Goal: Task Accomplishment & Management: Use online tool/utility

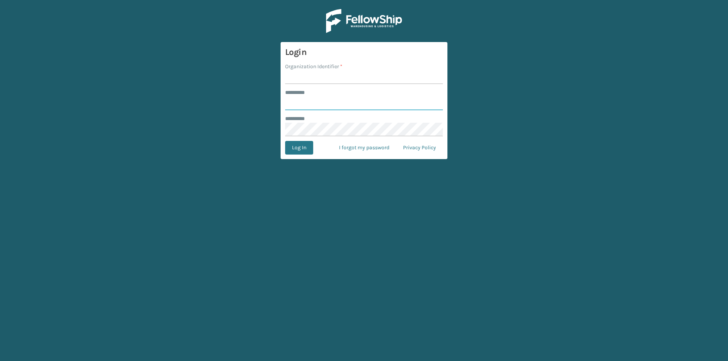
type input "*****"
click at [300, 75] on input "Organization Identifier *" at bounding box center [364, 78] width 158 height 14
type input "[US_STATE]"
click at [305, 154] on button "Log In" at bounding box center [299, 148] width 28 height 14
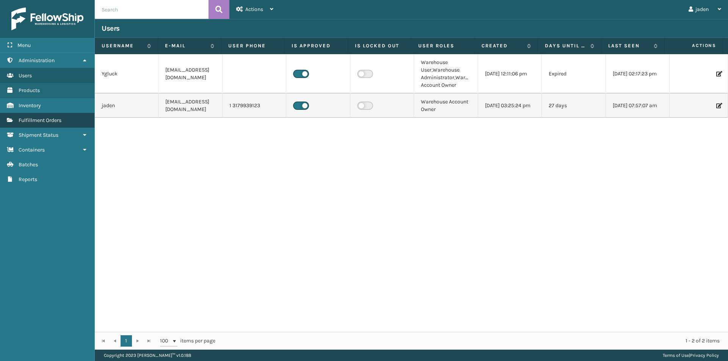
click at [53, 125] on link "Fulfillment Orders" at bounding box center [47, 120] width 94 height 15
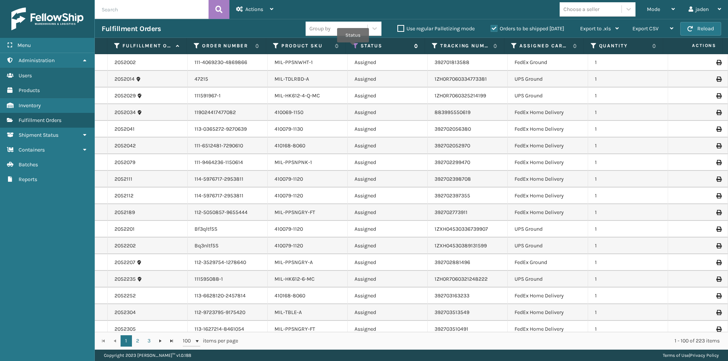
click at [353, 48] on icon at bounding box center [356, 45] width 6 height 7
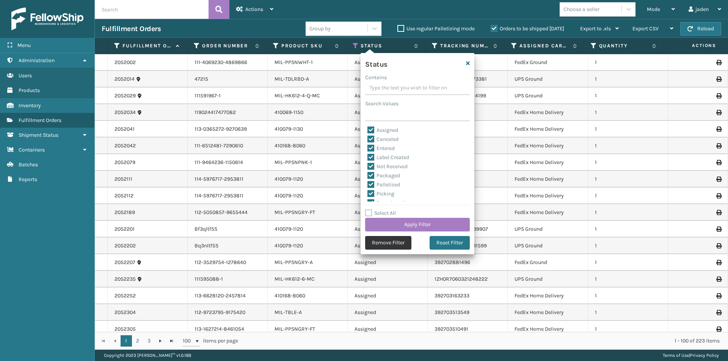
click at [398, 246] on button "Remove Filter" at bounding box center [388, 243] width 46 height 14
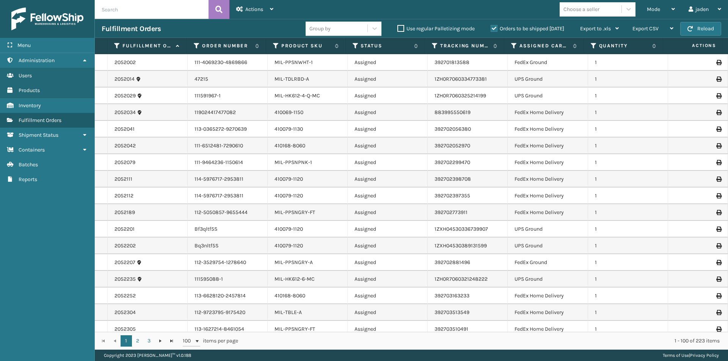
click at [497, 28] on label "Orders to be shipped [DATE]" at bounding box center [528, 28] width 74 height 6
click at [491, 28] on input "Orders to be shipped [DATE]" at bounding box center [491, 26] width 0 height 5
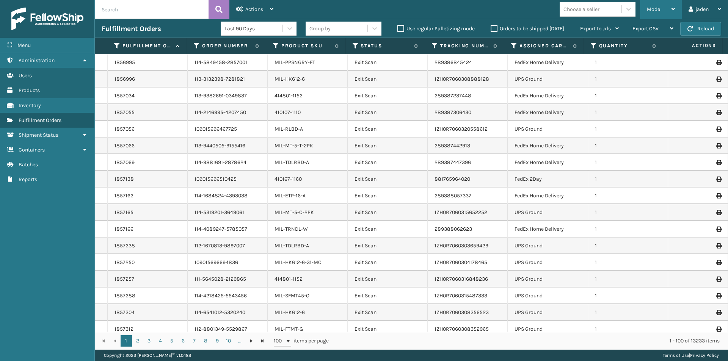
click at [658, 11] on span "Mode" at bounding box center [653, 9] width 13 height 6
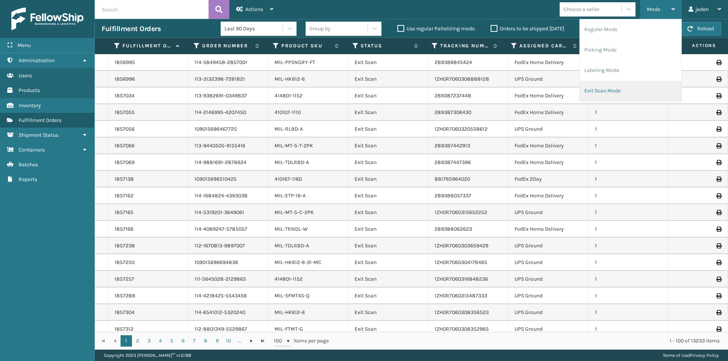
click at [639, 96] on li "Exit Scan Mode" at bounding box center [631, 91] width 102 height 20
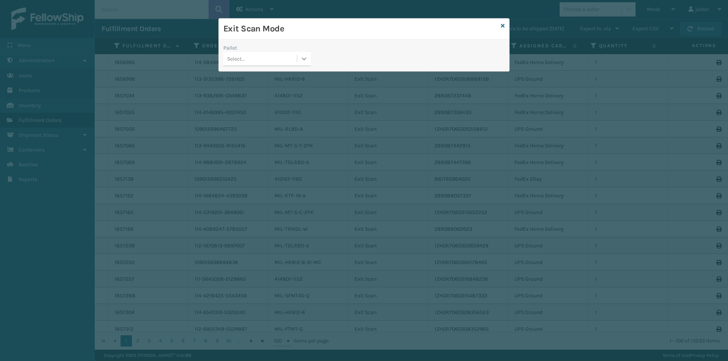
click at [304, 61] on icon at bounding box center [304, 59] width 8 height 8
click at [279, 74] on div "No options" at bounding box center [267, 78] width 88 height 14
click at [502, 27] on icon at bounding box center [503, 25] width 4 height 5
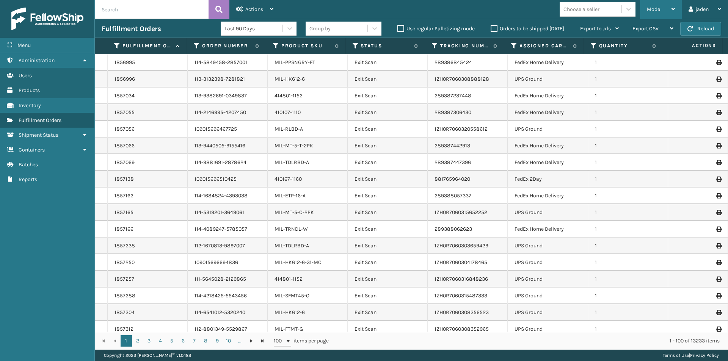
click at [677, 2] on div "Mode Regular Mode Picking Mode Labeling Mode Exit Scan Mode" at bounding box center [661, 9] width 42 height 19
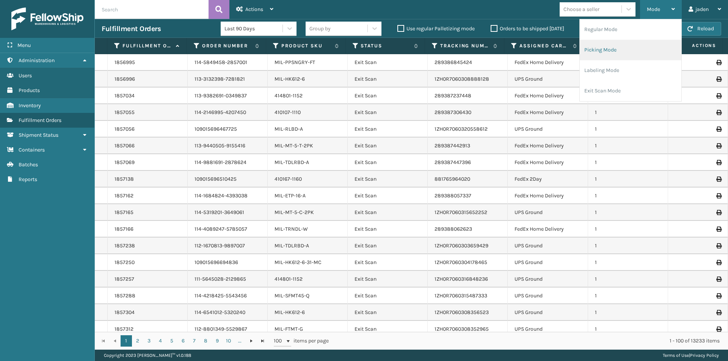
click at [621, 50] on li "Picking Mode" at bounding box center [631, 50] width 102 height 20
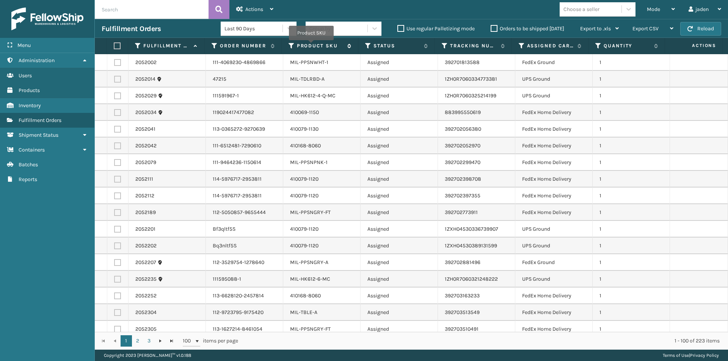
click at [313, 45] on label "Product SKU" at bounding box center [320, 45] width 47 height 7
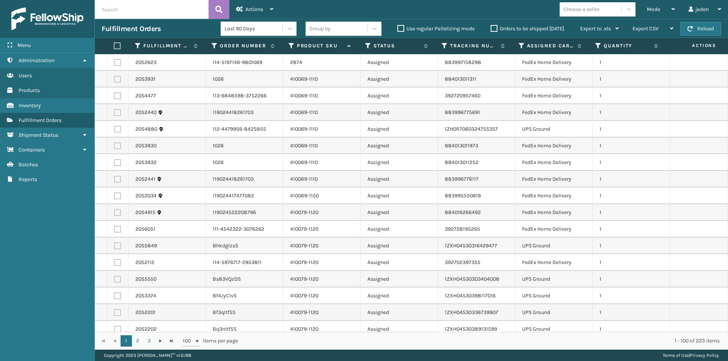
drag, startPoint x: 116, startPoint y: 62, endPoint x: 118, endPoint y: 81, distance: 18.6
click at [116, 64] on label at bounding box center [117, 62] width 7 height 7
click at [114, 64] on input "checkbox" at bounding box center [114, 61] width 0 height 5
checkbox input "true"
click at [118, 81] on label at bounding box center [117, 79] width 7 height 7
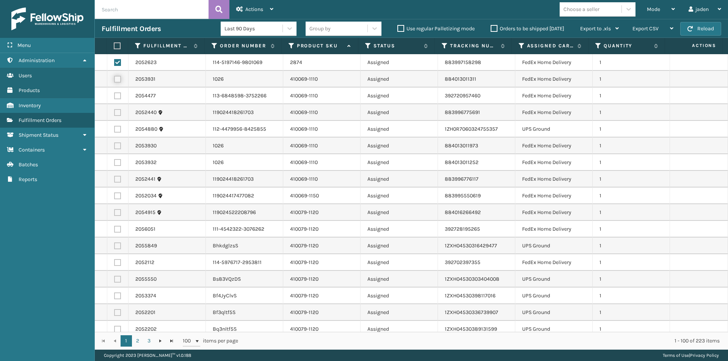
click at [114, 81] on input "checkbox" at bounding box center [114, 78] width 0 height 5
checkbox input "true"
click at [116, 100] on td at bounding box center [117, 96] width 21 height 17
click at [117, 113] on label at bounding box center [117, 112] width 7 height 7
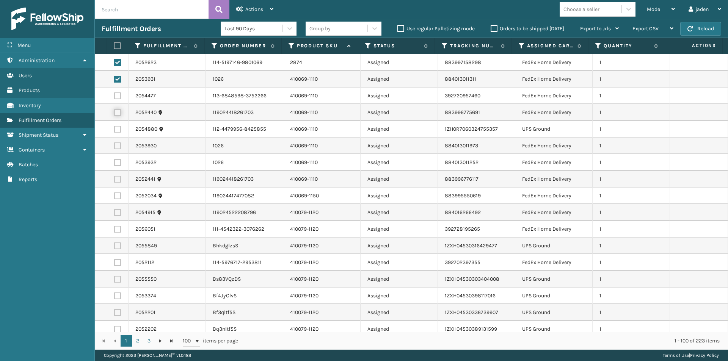
click at [114, 113] on input "checkbox" at bounding box center [114, 111] width 0 height 5
checkbox input "true"
click at [122, 93] on td at bounding box center [117, 96] width 21 height 17
click at [120, 96] on label at bounding box center [117, 95] width 7 height 7
click at [114, 96] on input "checkbox" at bounding box center [114, 94] width 0 height 5
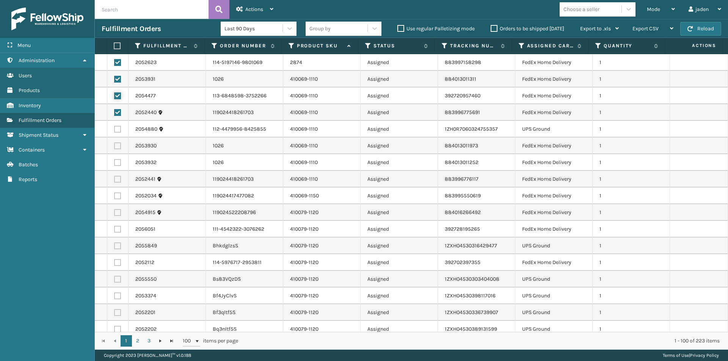
checkbox input "true"
click at [116, 145] on label at bounding box center [117, 146] width 7 height 7
click at [114, 145] on input "checkbox" at bounding box center [114, 145] width 0 height 5
checkbox input "true"
click at [115, 229] on label at bounding box center [117, 229] width 7 height 7
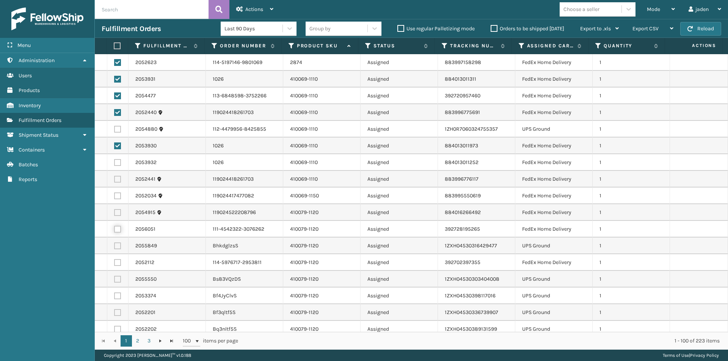
click at [114, 229] on input "checkbox" at bounding box center [114, 228] width 0 height 5
checkbox input "true"
click at [115, 216] on label at bounding box center [117, 212] width 7 height 7
click at [114, 214] on input "checkbox" at bounding box center [114, 211] width 0 height 5
checkbox input "true"
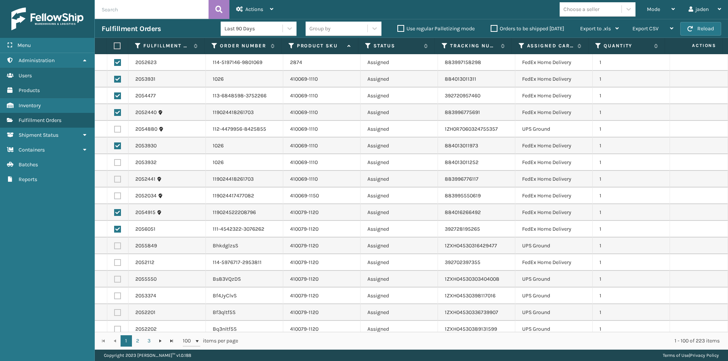
click at [117, 196] on label at bounding box center [117, 196] width 7 height 7
click at [114, 196] on input "checkbox" at bounding box center [114, 195] width 0 height 5
checkbox input "true"
drag, startPoint x: 116, startPoint y: 181, endPoint x: 116, endPoint y: 157, distance: 23.5
click at [116, 180] on label at bounding box center [117, 179] width 7 height 7
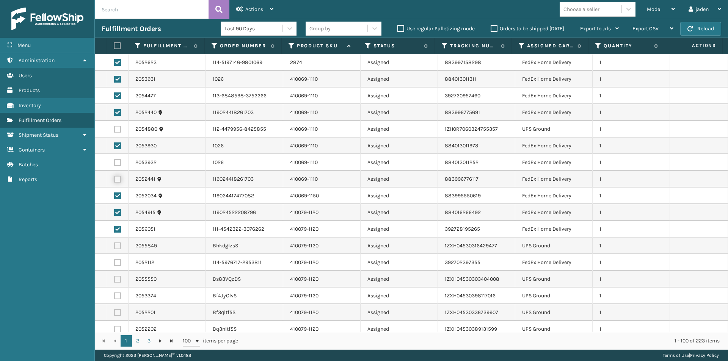
click at [114, 180] on input "checkbox" at bounding box center [114, 178] width 0 height 5
checkbox input "true"
click at [116, 157] on td at bounding box center [117, 162] width 21 height 17
click at [118, 161] on label at bounding box center [117, 162] width 7 height 7
click at [114, 161] on input "checkbox" at bounding box center [114, 161] width 0 height 5
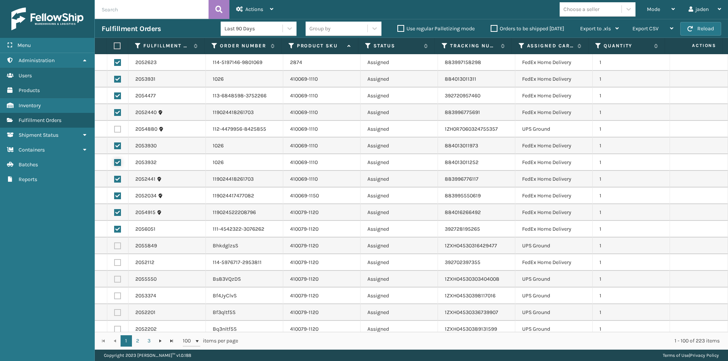
checkbox input "true"
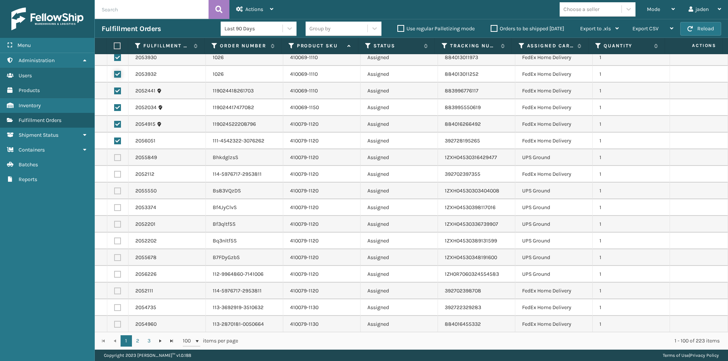
scroll to position [114, 0]
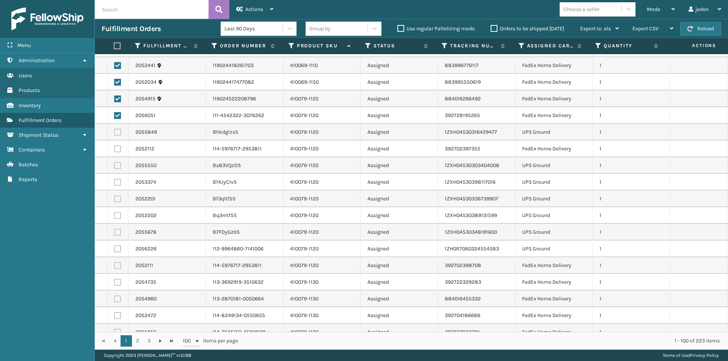
click at [118, 150] on label at bounding box center [117, 149] width 7 height 7
click at [114, 150] on input "checkbox" at bounding box center [114, 148] width 0 height 5
checkbox input "true"
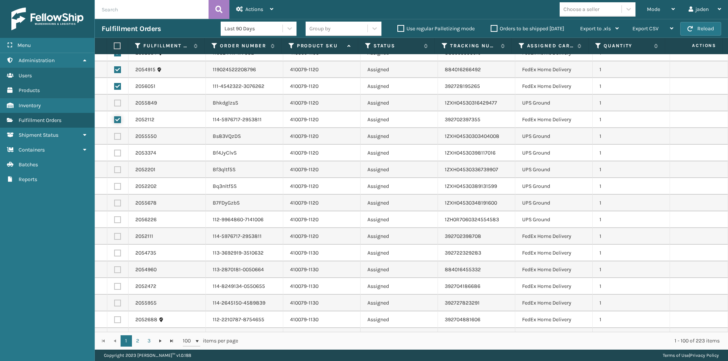
scroll to position [227, 0]
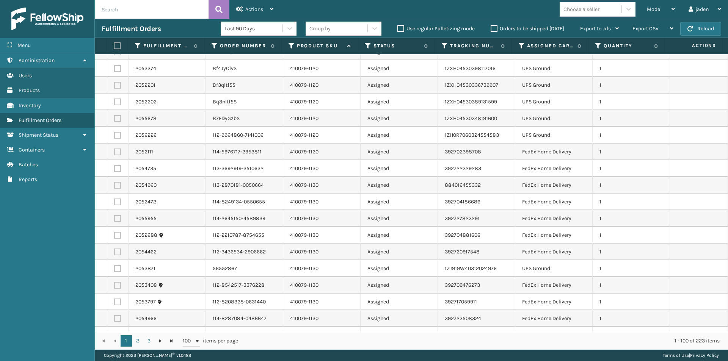
click at [115, 152] on label at bounding box center [117, 152] width 7 height 7
click at [114, 152] on input "checkbox" at bounding box center [114, 151] width 0 height 5
checkbox input "true"
click at [118, 45] on label at bounding box center [116, 45] width 5 height 7
click at [114, 45] on input "checkbox" at bounding box center [114, 46] width 0 height 5
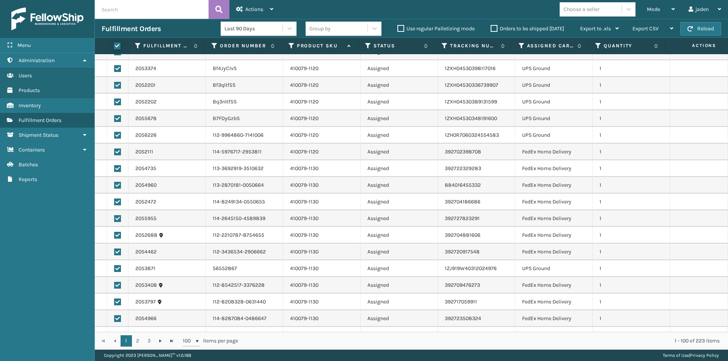
checkbox input "true"
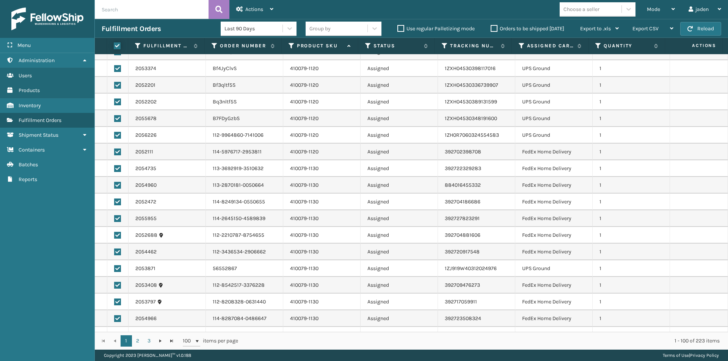
checkbox input "true"
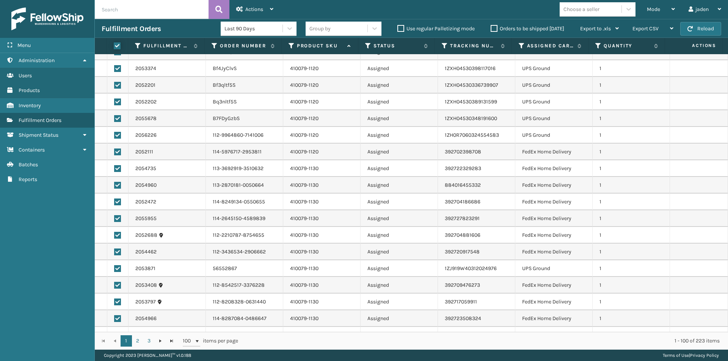
checkbox input "true"
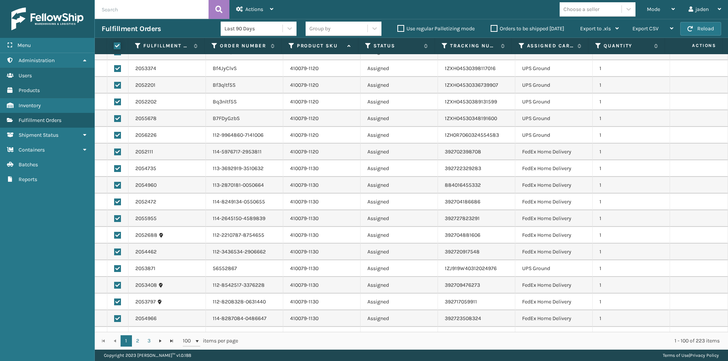
checkbox input "true"
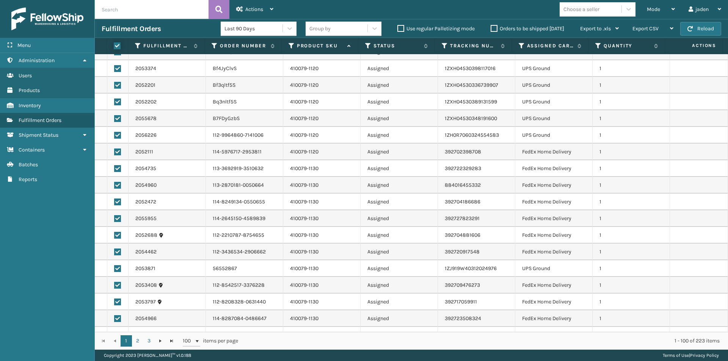
checkbox input "true"
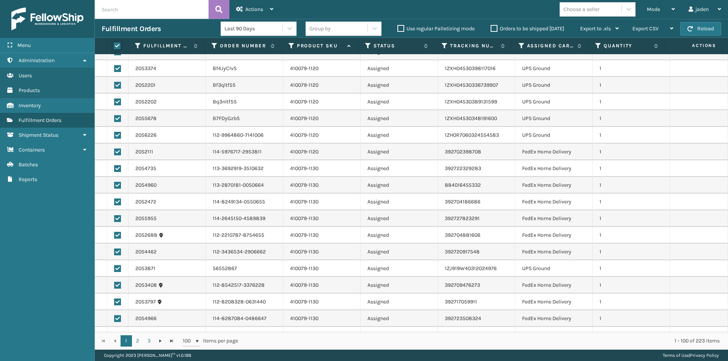
checkbox input "true"
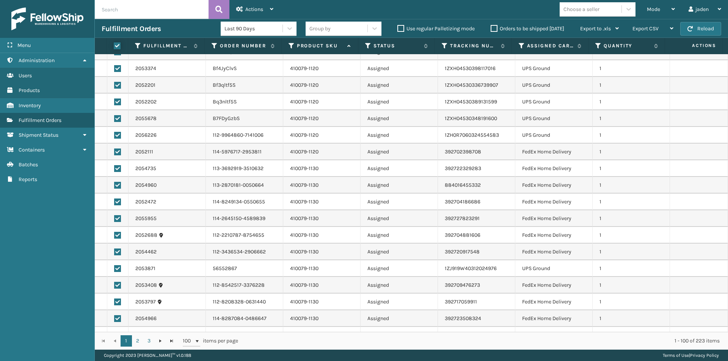
checkbox input "true"
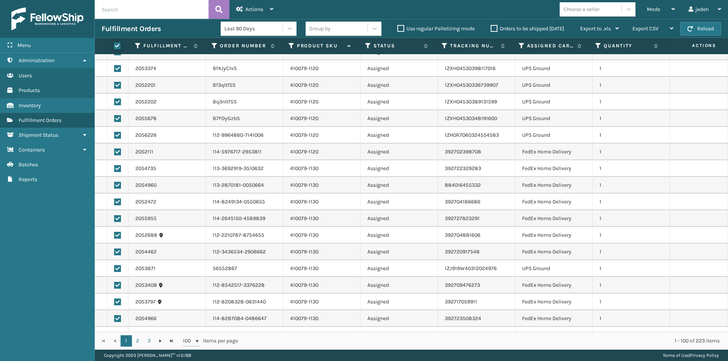
checkbox input "true"
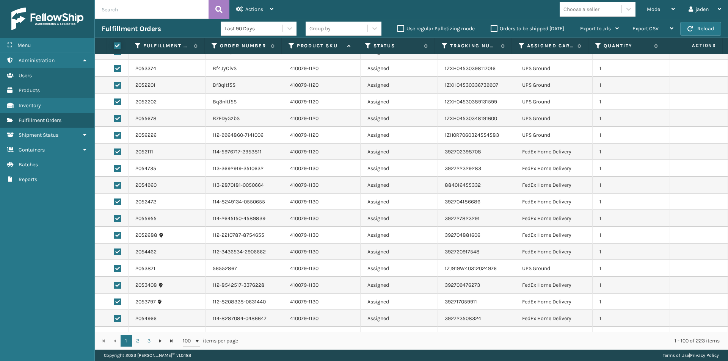
checkbox input "true"
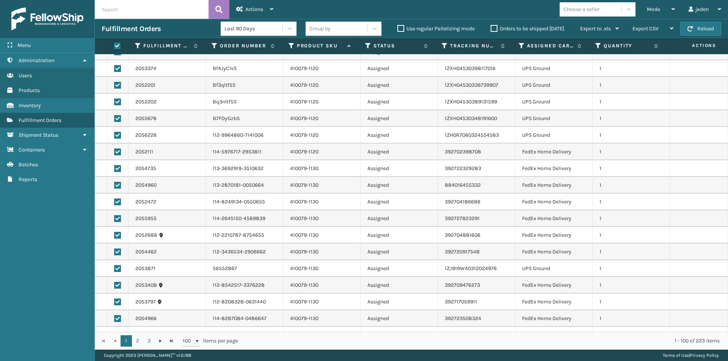
checkbox input "true"
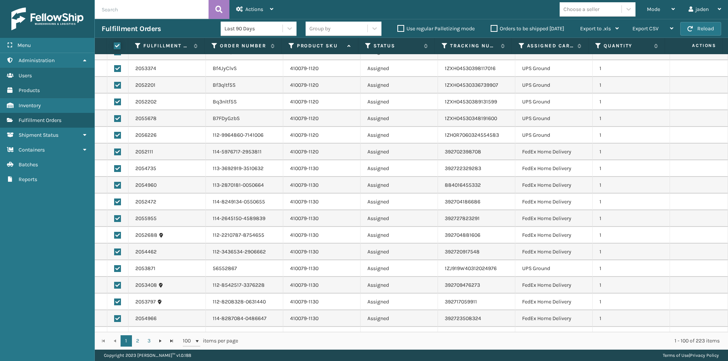
checkbox input "true"
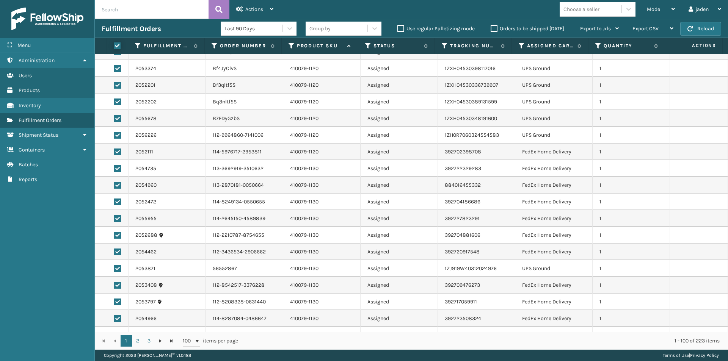
checkbox input "true"
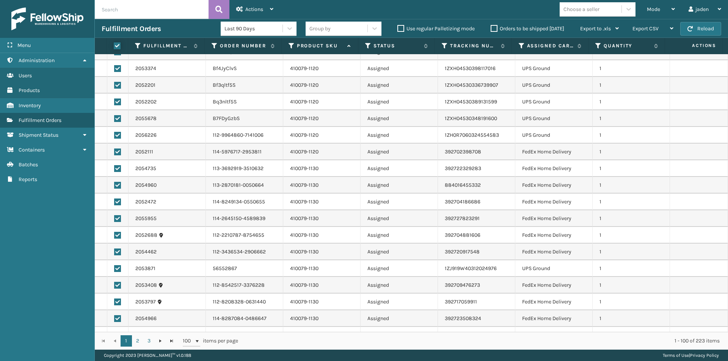
checkbox input "true"
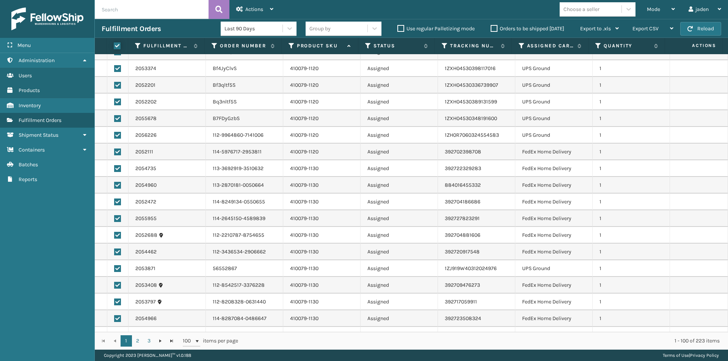
checkbox input "true"
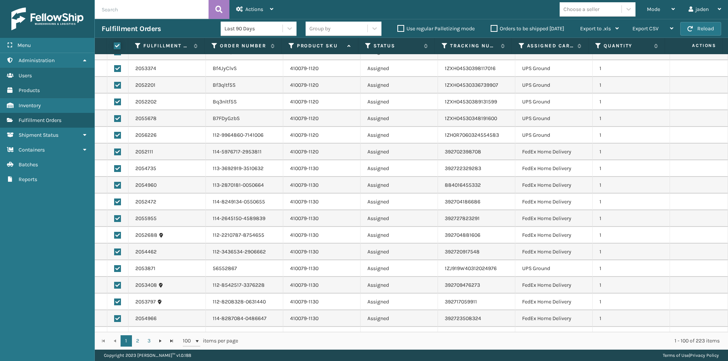
checkbox input "true"
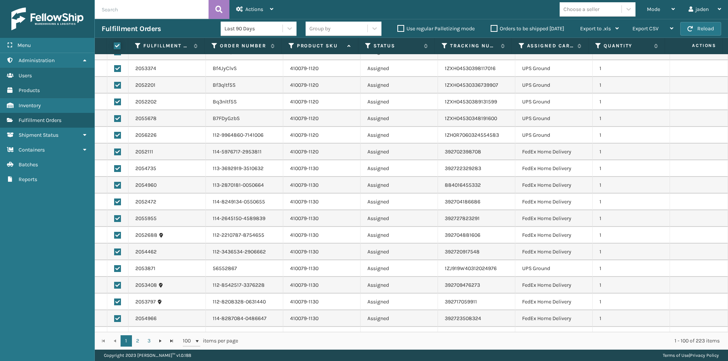
checkbox input "true"
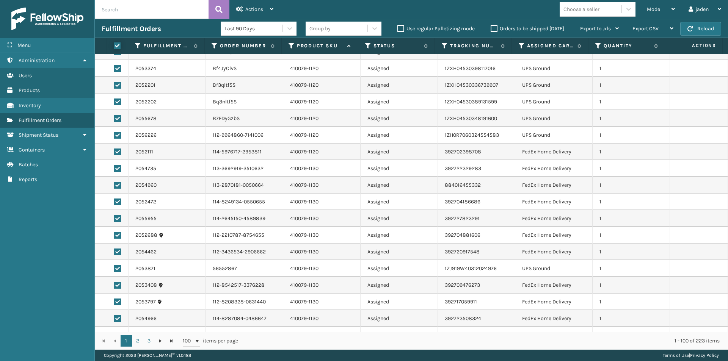
checkbox input "true"
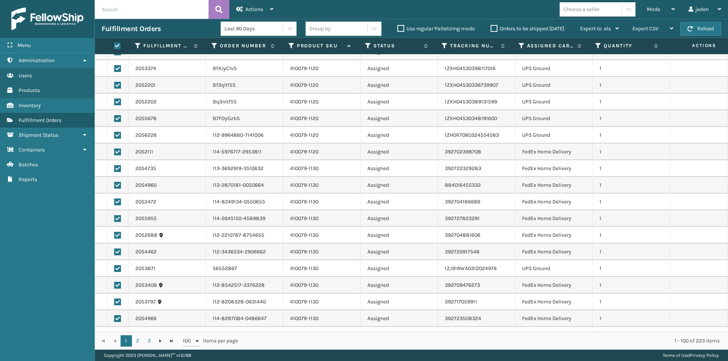
checkbox input "true"
click at [118, 45] on label at bounding box center [116, 45] width 5 height 7
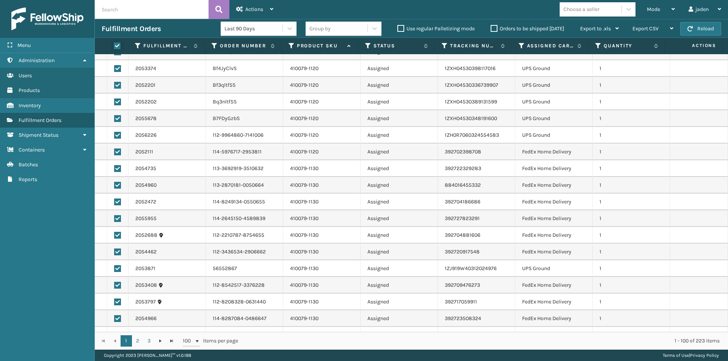
click at [114, 45] on input "checkbox" at bounding box center [114, 46] width 0 height 5
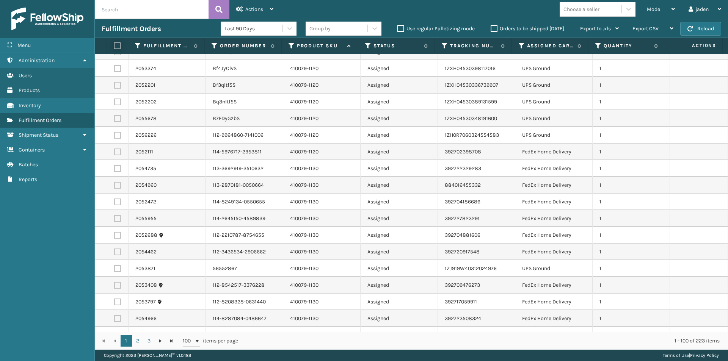
checkbox input "false"
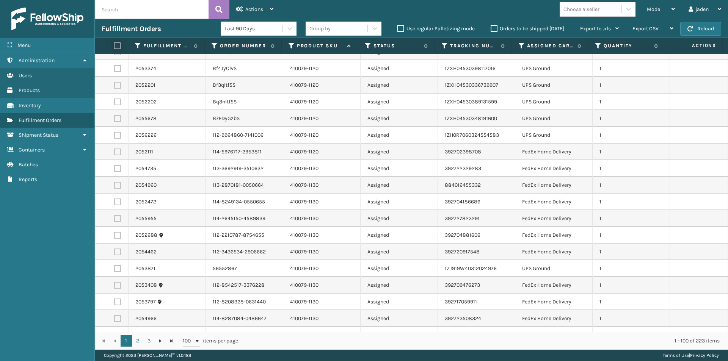
checkbox input "false"
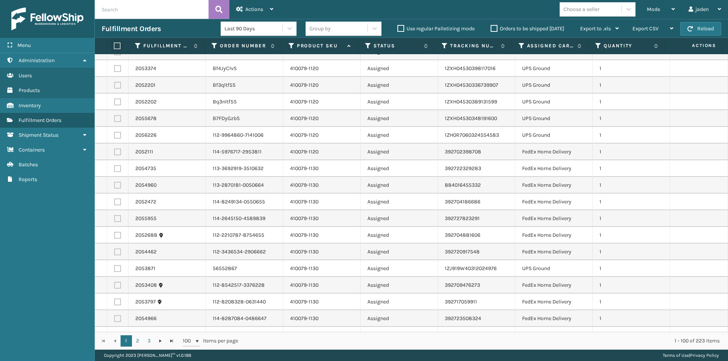
checkbox input "false"
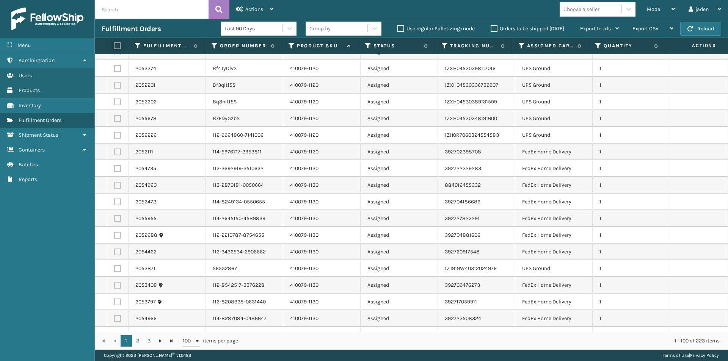
checkbox input "false"
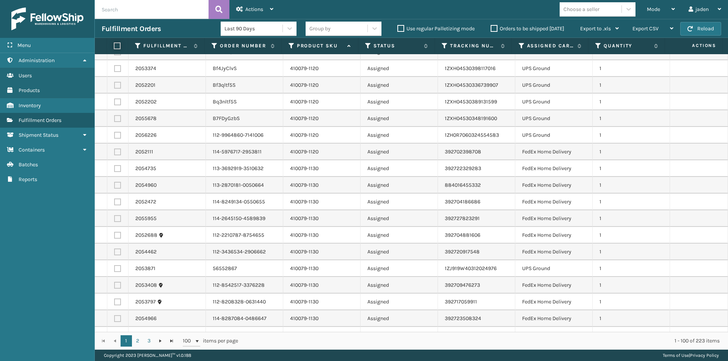
checkbox input "false"
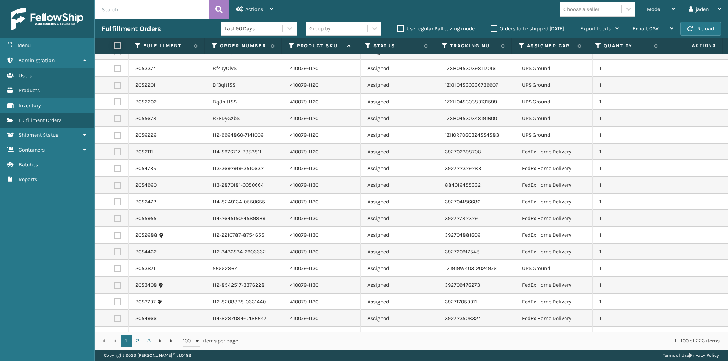
checkbox input "false"
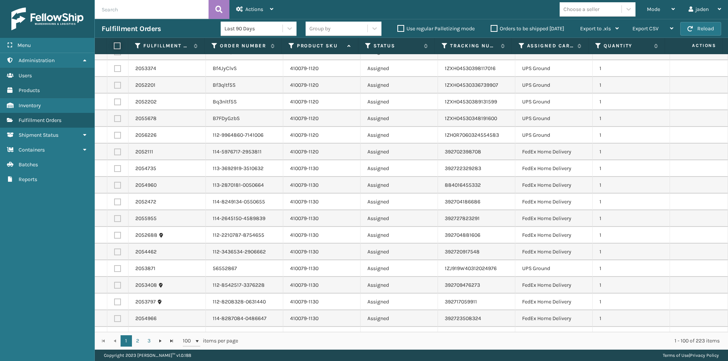
checkbox input "false"
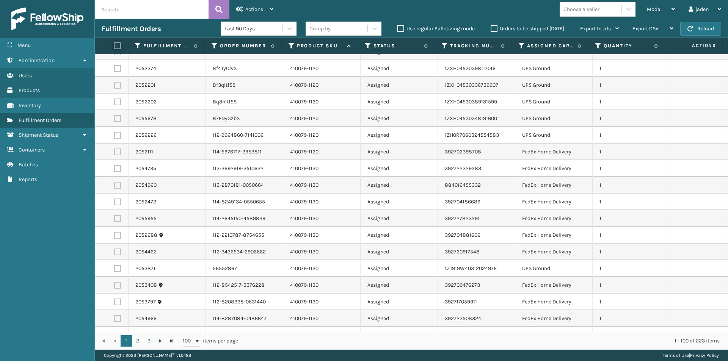
checkbox input "false"
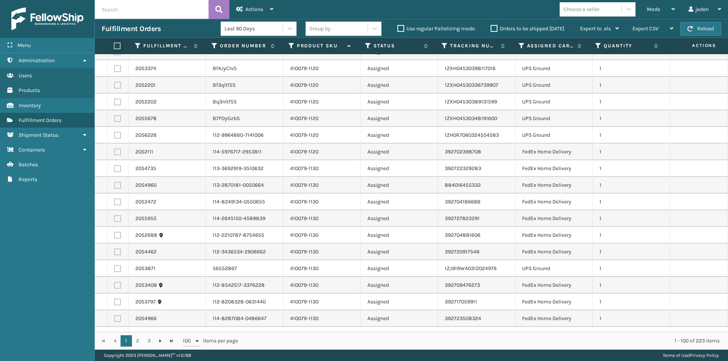
checkbox input "false"
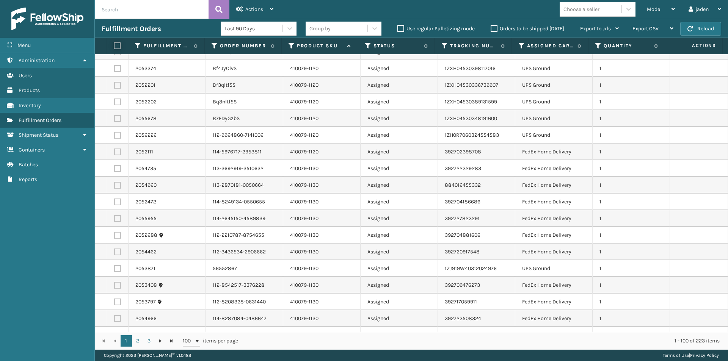
checkbox input "false"
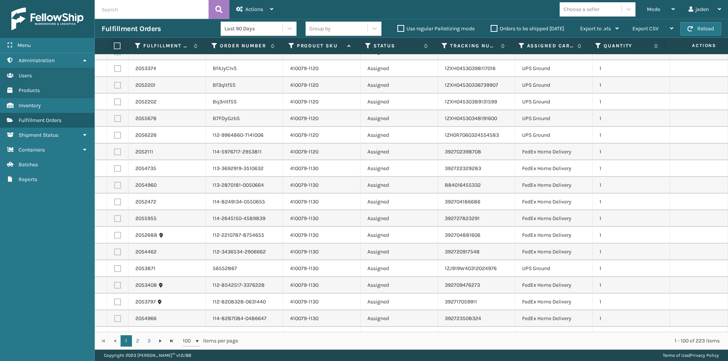
checkbox input "false"
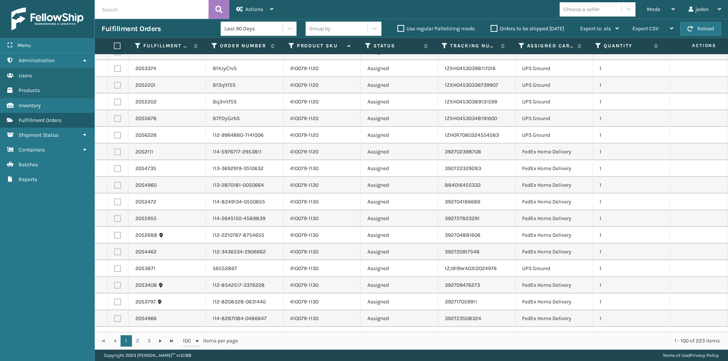
checkbox input "false"
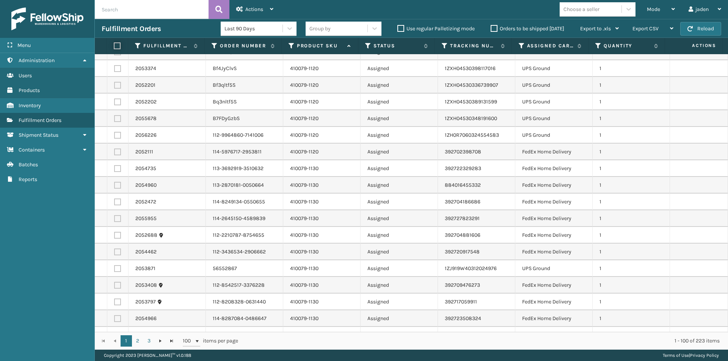
checkbox input "false"
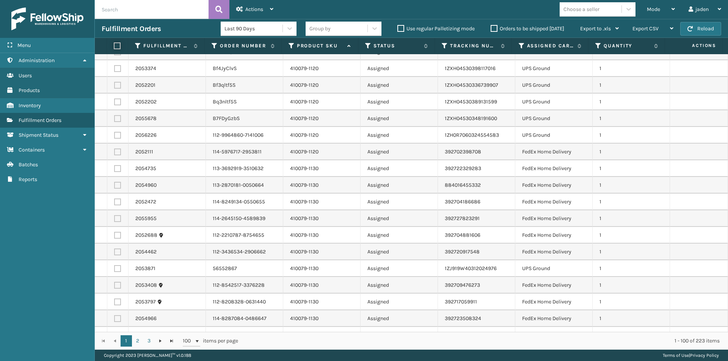
checkbox input "false"
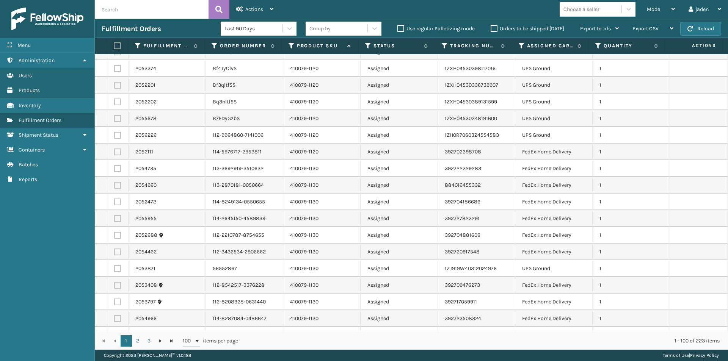
checkbox input "false"
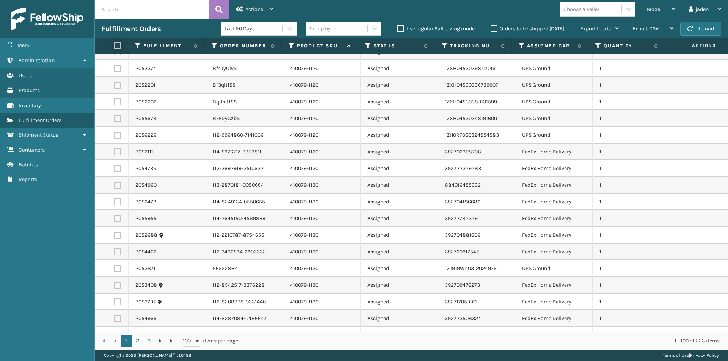
checkbox input "false"
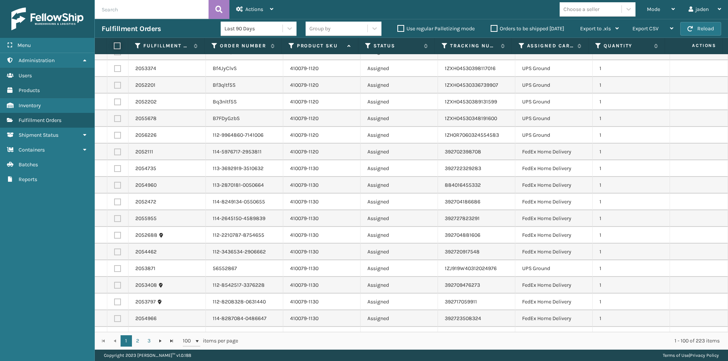
checkbox input "false"
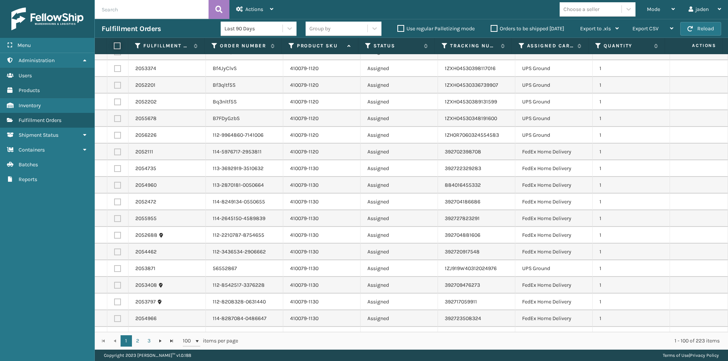
checkbox input "false"
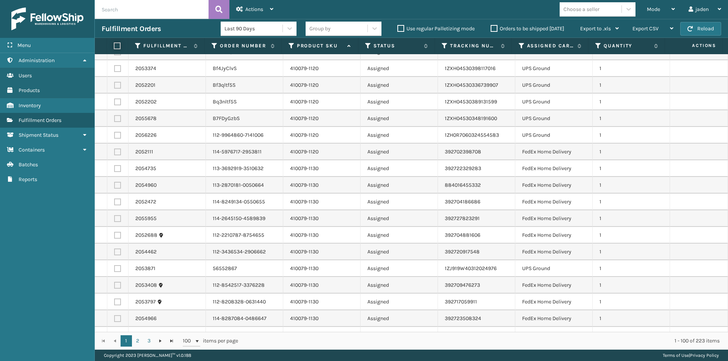
checkbox input "false"
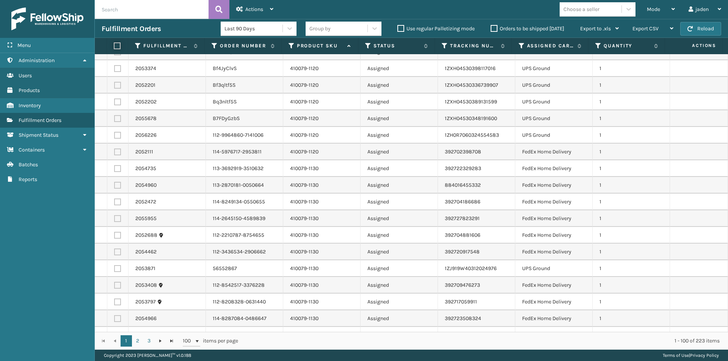
checkbox input "false"
click at [116, 170] on label at bounding box center [117, 168] width 7 height 7
click at [114, 170] on input "checkbox" at bounding box center [114, 167] width 0 height 5
click at [116, 186] on label at bounding box center [117, 185] width 7 height 7
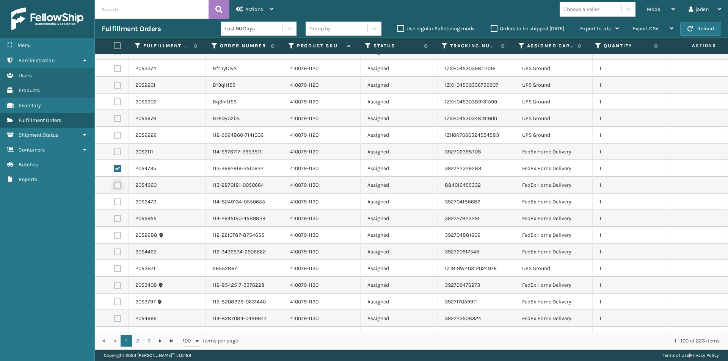
click at [114, 186] on input "checkbox" at bounding box center [114, 184] width 0 height 5
click at [118, 201] on label at bounding box center [117, 202] width 7 height 7
click at [114, 201] on input "checkbox" at bounding box center [114, 201] width 0 height 5
click at [117, 253] on label at bounding box center [117, 252] width 7 height 7
click at [114, 253] on input "checkbox" at bounding box center [114, 251] width 0 height 5
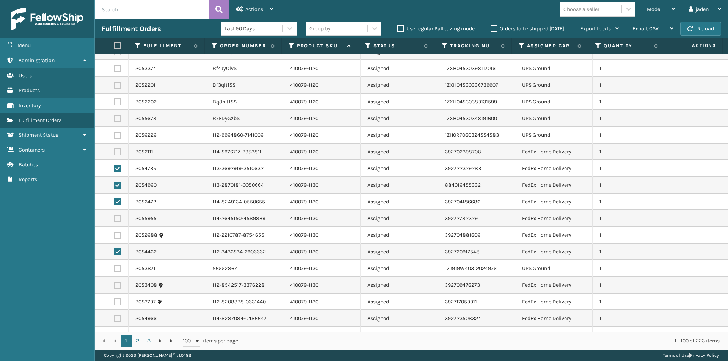
click at [116, 237] on label at bounding box center [117, 235] width 7 height 7
click at [114, 237] on input "checkbox" at bounding box center [114, 234] width 0 height 5
click at [118, 217] on label at bounding box center [117, 218] width 7 height 7
click at [114, 217] on input "checkbox" at bounding box center [114, 217] width 0 height 5
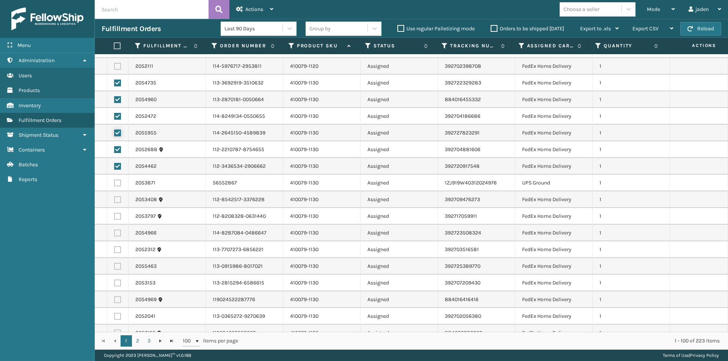
scroll to position [341, 0]
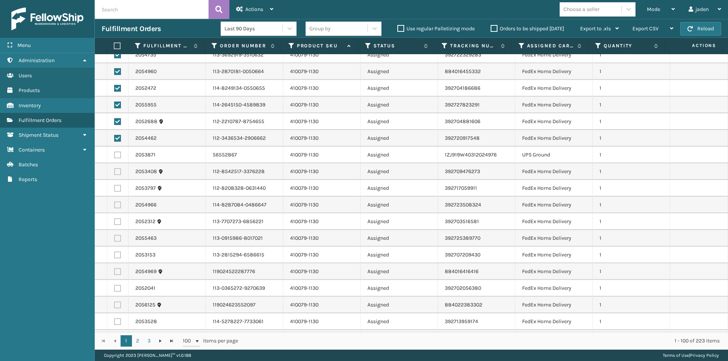
click at [118, 171] on label at bounding box center [117, 171] width 7 height 7
click at [114, 171] on input "checkbox" at bounding box center [114, 170] width 0 height 5
click at [118, 191] on label at bounding box center [117, 188] width 7 height 7
click at [114, 190] on input "checkbox" at bounding box center [114, 187] width 0 height 5
click at [118, 204] on label at bounding box center [117, 205] width 7 height 7
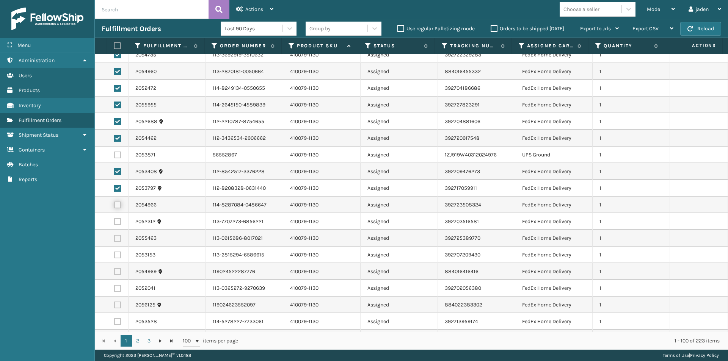
click at [114, 204] on input "checkbox" at bounding box center [114, 204] width 0 height 5
drag, startPoint x: 117, startPoint y: 223, endPoint x: 117, endPoint y: 235, distance: 11.8
click at [117, 223] on label at bounding box center [117, 221] width 7 height 7
click at [114, 223] on input "checkbox" at bounding box center [114, 220] width 0 height 5
click at [118, 241] on label at bounding box center [117, 238] width 7 height 7
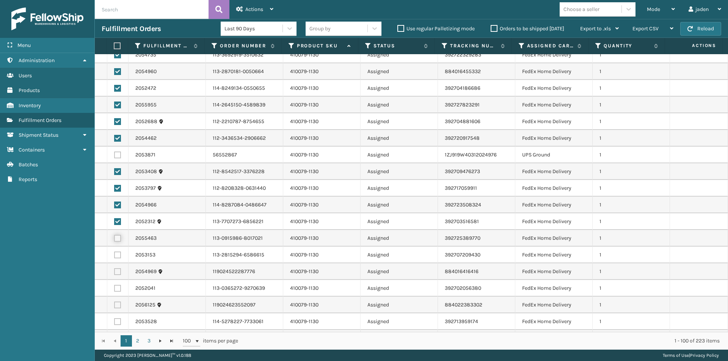
click at [114, 240] on input "checkbox" at bounding box center [114, 237] width 0 height 5
click at [118, 254] on label at bounding box center [117, 255] width 7 height 7
click at [114, 254] on input "checkbox" at bounding box center [114, 254] width 0 height 5
click at [117, 273] on label at bounding box center [117, 271] width 7 height 7
click at [114, 273] on input "checkbox" at bounding box center [114, 270] width 0 height 5
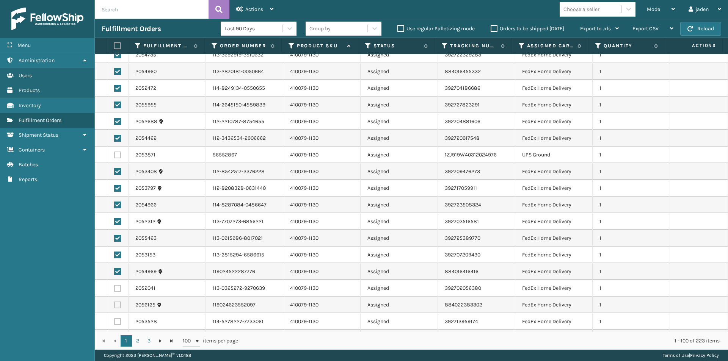
drag, startPoint x: 119, startPoint y: 287, endPoint x: 116, endPoint y: 305, distance: 17.8
click at [118, 289] on label at bounding box center [117, 288] width 7 height 7
click at [114, 289] on input "checkbox" at bounding box center [114, 287] width 0 height 5
click at [117, 306] on label at bounding box center [117, 305] width 7 height 7
click at [114, 306] on input "checkbox" at bounding box center [114, 304] width 0 height 5
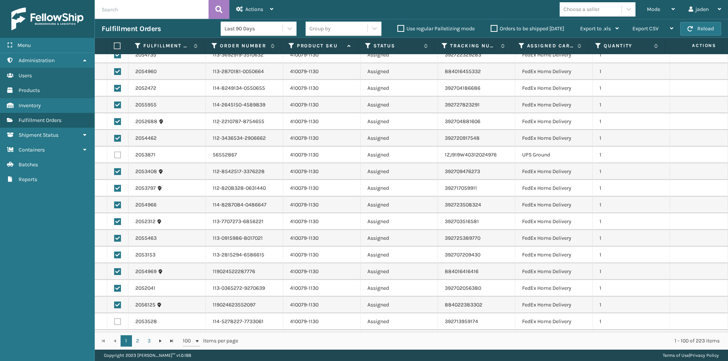
click at [118, 321] on label at bounding box center [117, 321] width 7 height 7
click at [114, 321] on input "checkbox" at bounding box center [114, 320] width 0 height 5
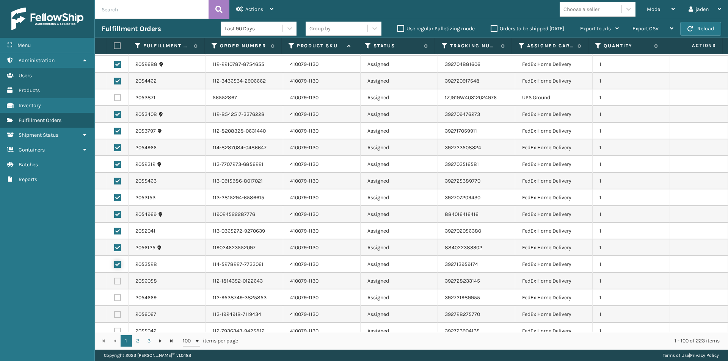
scroll to position [493, 0]
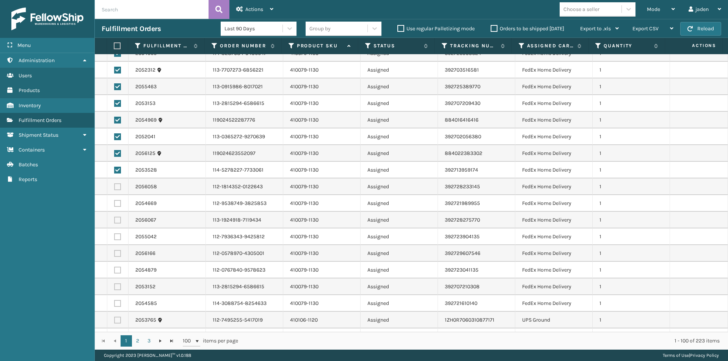
click at [117, 188] on label at bounding box center [117, 186] width 7 height 7
click at [114, 188] on input "checkbox" at bounding box center [114, 185] width 0 height 5
click at [117, 205] on label at bounding box center [117, 203] width 7 height 7
click at [114, 205] on input "checkbox" at bounding box center [114, 202] width 0 height 5
click at [118, 221] on label at bounding box center [117, 220] width 7 height 7
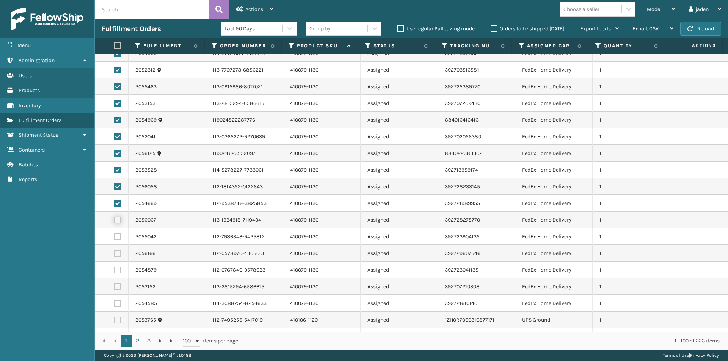
click at [114, 221] on input "checkbox" at bounding box center [114, 219] width 0 height 5
click at [117, 237] on label at bounding box center [117, 237] width 7 height 7
click at [114, 237] on input "checkbox" at bounding box center [114, 236] width 0 height 5
click at [118, 254] on label at bounding box center [117, 253] width 7 height 7
click at [114, 254] on input "checkbox" at bounding box center [114, 252] width 0 height 5
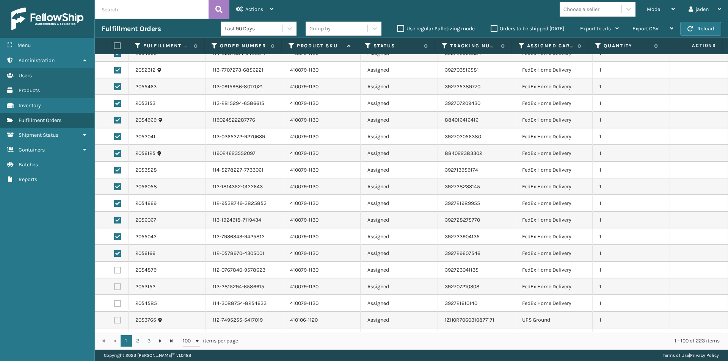
click at [119, 270] on label at bounding box center [117, 270] width 7 height 7
click at [114, 270] on input "checkbox" at bounding box center [114, 269] width 0 height 5
click at [117, 289] on label at bounding box center [117, 287] width 7 height 7
click at [114, 288] on input "checkbox" at bounding box center [114, 286] width 0 height 5
click at [118, 304] on label at bounding box center [117, 303] width 7 height 7
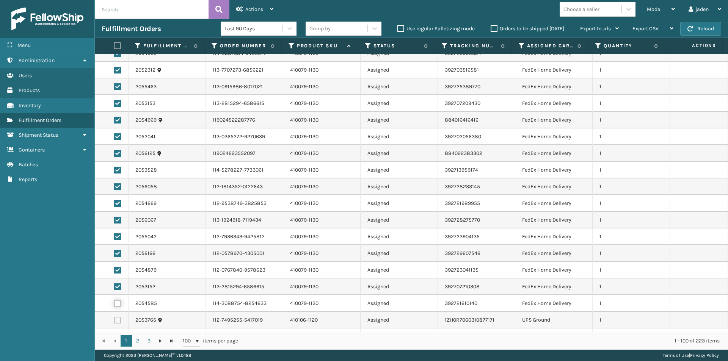
click at [114, 304] on input "checkbox" at bounding box center [114, 302] width 0 height 5
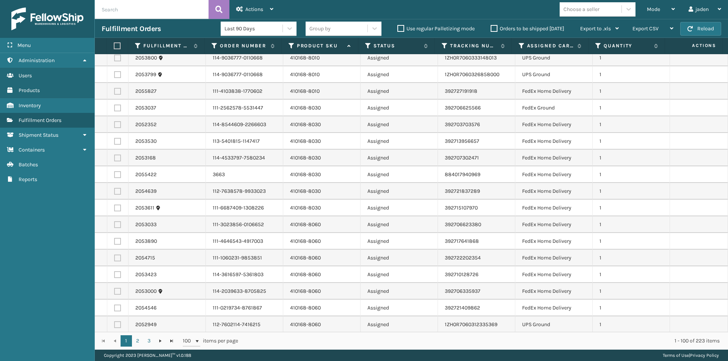
scroll to position [1390, 0]
click at [115, 309] on label at bounding box center [117, 307] width 7 height 7
click at [114, 309] on input "checkbox" at bounding box center [114, 306] width 0 height 5
click at [114, 292] on label at bounding box center [117, 290] width 7 height 7
click at [114, 292] on input "checkbox" at bounding box center [114, 289] width 0 height 5
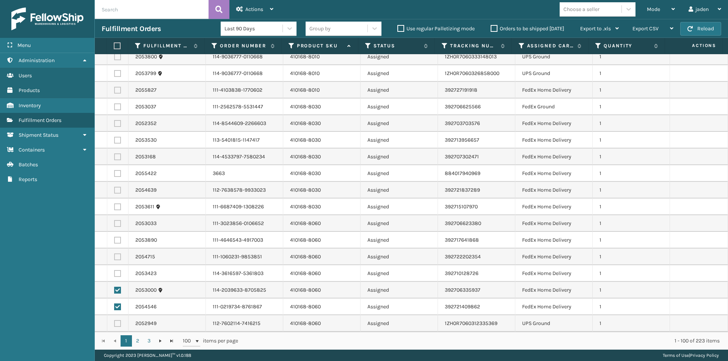
click at [118, 271] on label at bounding box center [117, 273] width 7 height 7
click at [114, 271] on input "checkbox" at bounding box center [114, 272] width 0 height 5
click at [116, 257] on label at bounding box center [117, 257] width 7 height 7
click at [114, 257] on input "checkbox" at bounding box center [114, 256] width 0 height 5
click at [114, 241] on label at bounding box center [117, 240] width 7 height 7
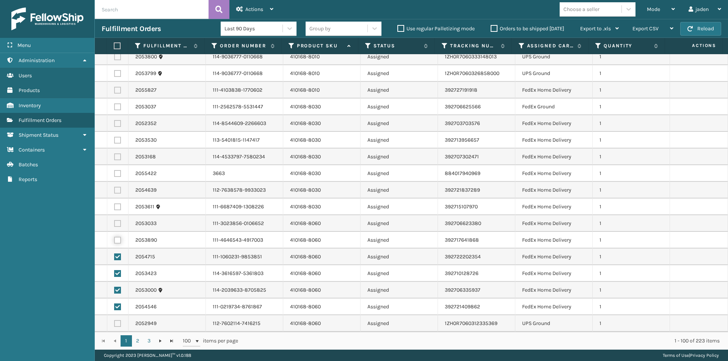
click at [114, 241] on input "checkbox" at bounding box center [114, 239] width 0 height 5
click at [114, 225] on label at bounding box center [117, 223] width 7 height 7
click at [114, 225] on input "checkbox" at bounding box center [114, 222] width 0 height 5
click at [251, 8] on span "Actions" at bounding box center [254, 9] width 18 height 6
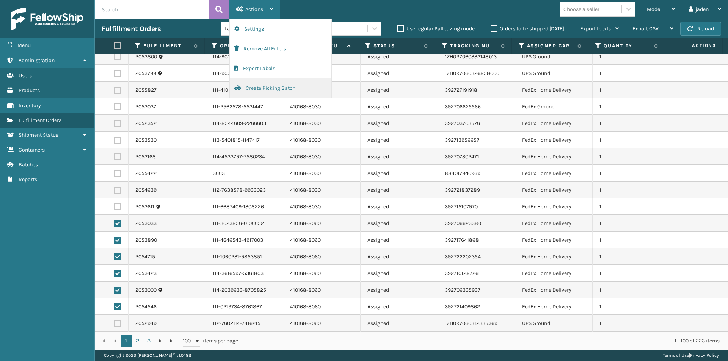
click at [263, 91] on button "Create Picking Batch" at bounding box center [281, 88] width 102 height 20
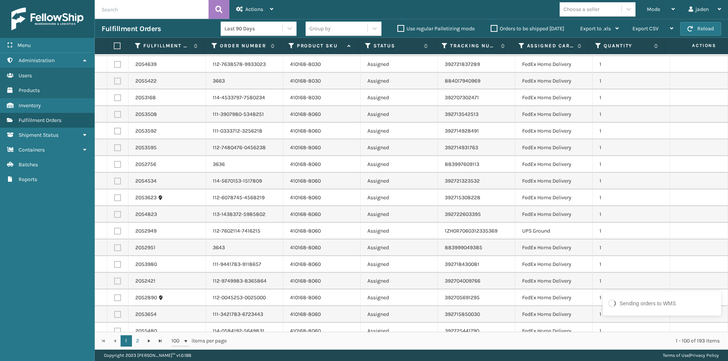
scroll to position [1099, 0]
click at [116, 114] on label at bounding box center [117, 114] width 7 height 7
click at [114, 114] on input "checkbox" at bounding box center [114, 113] width 0 height 5
click at [118, 132] on label at bounding box center [117, 130] width 7 height 7
click at [114, 132] on input "checkbox" at bounding box center [114, 129] width 0 height 5
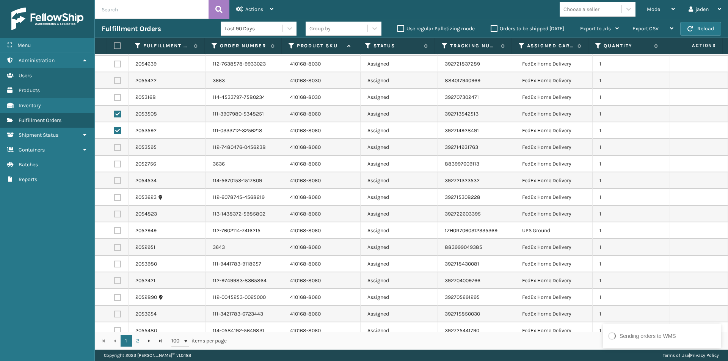
click at [116, 149] on label at bounding box center [117, 147] width 7 height 7
click at [114, 149] on input "checkbox" at bounding box center [114, 146] width 0 height 5
click at [118, 167] on label at bounding box center [117, 164] width 7 height 7
click at [114, 166] on input "checkbox" at bounding box center [114, 163] width 0 height 5
click at [116, 182] on label at bounding box center [117, 180] width 7 height 7
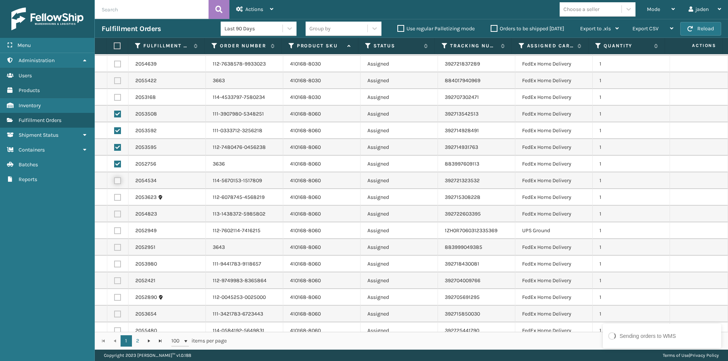
click at [114, 182] on input "checkbox" at bounding box center [114, 179] width 0 height 5
click at [118, 196] on label at bounding box center [117, 197] width 7 height 7
click at [114, 196] on input "checkbox" at bounding box center [114, 196] width 0 height 5
click at [115, 213] on label at bounding box center [117, 214] width 7 height 7
click at [114, 213] on input "checkbox" at bounding box center [114, 213] width 0 height 5
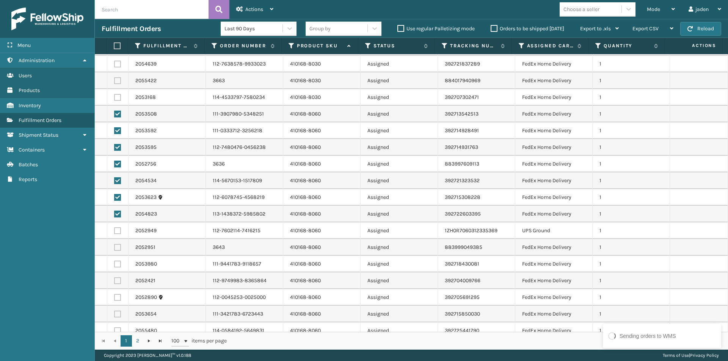
click at [117, 248] on label at bounding box center [117, 247] width 7 height 7
click at [114, 248] on input "checkbox" at bounding box center [114, 246] width 0 height 5
click at [117, 265] on label at bounding box center [117, 264] width 7 height 7
click at [114, 265] on input "checkbox" at bounding box center [114, 263] width 0 height 5
click at [118, 283] on label at bounding box center [117, 280] width 7 height 7
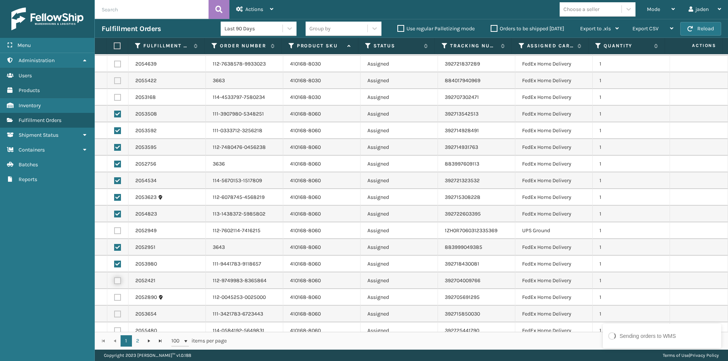
click at [114, 282] on input "checkbox" at bounding box center [114, 279] width 0 height 5
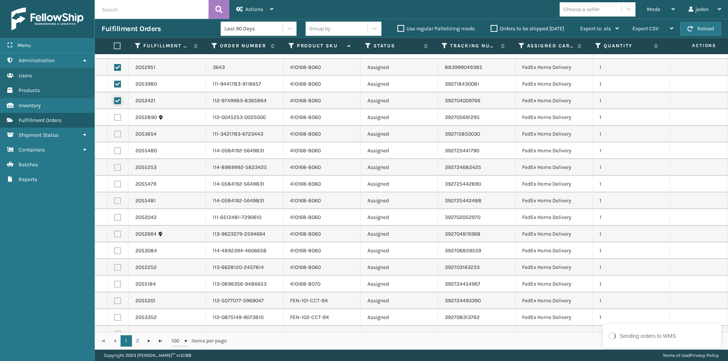
scroll to position [1289, 0]
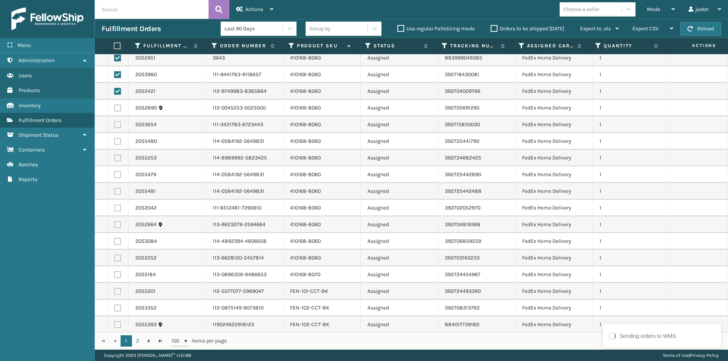
click at [117, 108] on label at bounding box center [117, 108] width 7 height 7
click at [114, 108] on input "checkbox" at bounding box center [114, 107] width 0 height 5
click at [115, 124] on label at bounding box center [117, 124] width 7 height 7
click at [114, 124] on input "checkbox" at bounding box center [114, 123] width 0 height 5
click at [117, 142] on label at bounding box center [117, 141] width 7 height 7
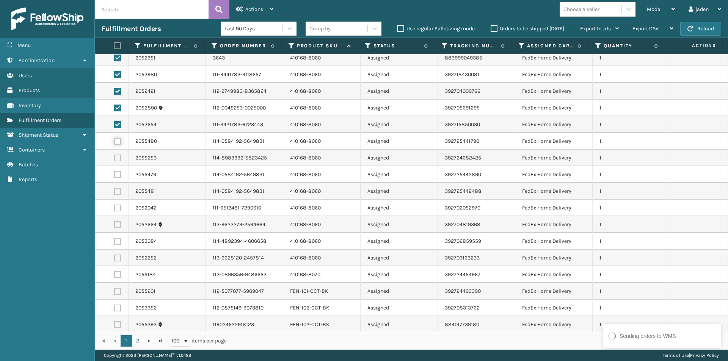
click at [114, 142] on input "checkbox" at bounding box center [114, 140] width 0 height 5
click at [118, 160] on label at bounding box center [117, 158] width 7 height 7
click at [114, 160] on input "checkbox" at bounding box center [114, 157] width 0 height 5
click at [117, 176] on label at bounding box center [117, 174] width 7 height 7
click at [114, 176] on input "checkbox" at bounding box center [114, 173] width 0 height 5
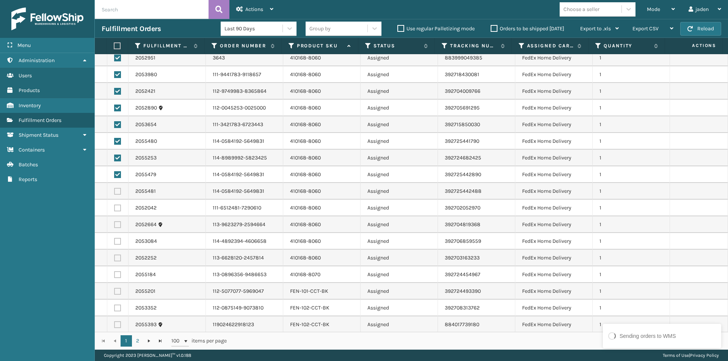
click at [116, 189] on label at bounding box center [117, 191] width 7 height 7
click at [114, 189] on input "checkbox" at bounding box center [114, 190] width 0 height 5
click at [115, 207] on label at bounding box center [117, 208] width 7 height 7
click at [114, 207] on input "checkbox" at bounding box center [114, 207] width 0 height 5
click at [118, 225] on label at bounding box center [117, 224] width 7 height 7
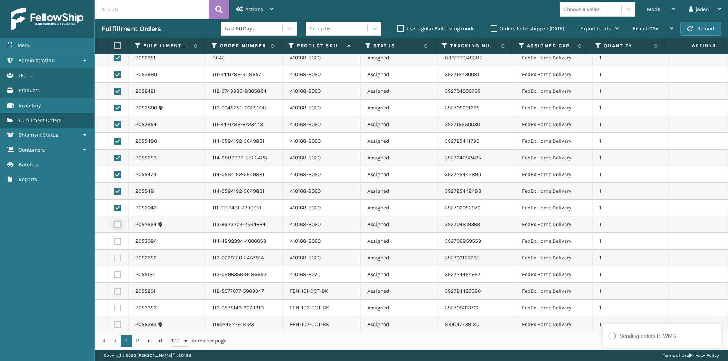
click at [114, 225] on input "checkbox" at bounding box center [114, 223] width 0 height 5
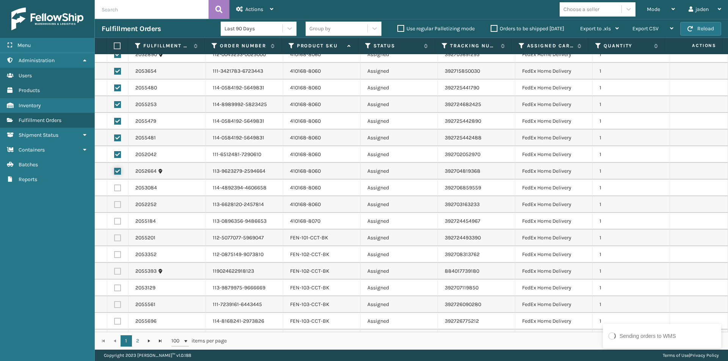
scroll to position [1390, 0]
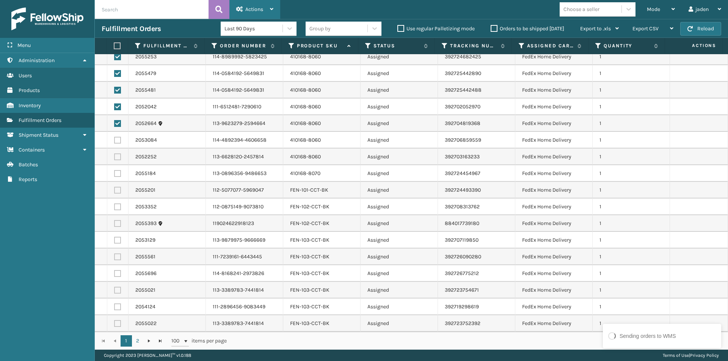
click at [243, 6] on div "Actions" at bounding box center [254, 9] width 37 height 19
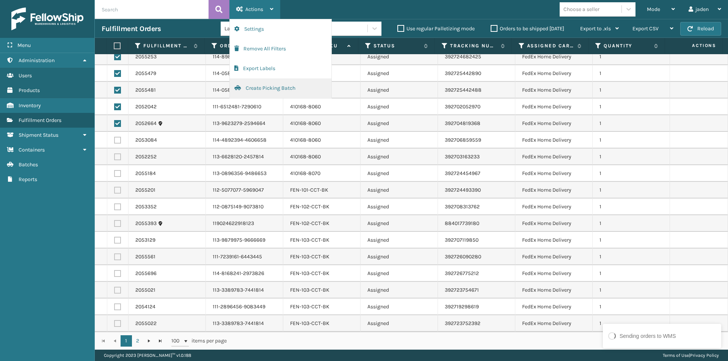
click at [270, 86] on button "Create Picking Batch" at bounding box center [281, 88] width 102 height 20
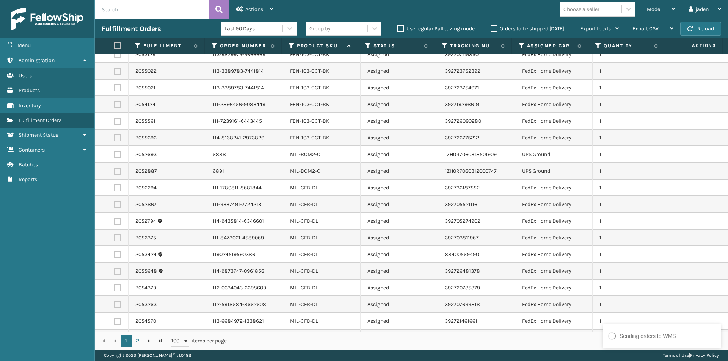
scroll to position [1289, 0]
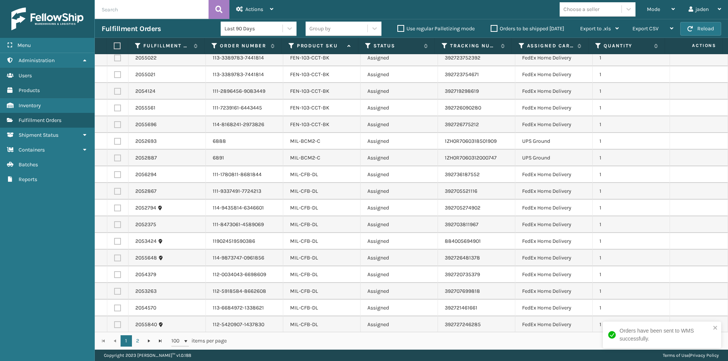
click at [120, 176] on label at bounding box center [117, 174] width 7 height 7
click at [114, 176] on input "checkbox" at bounding box center [114, 173] width 0 height 5
click at [118, 191] on label at bounding box center [117, 191] width 7 height 7
click at [114, 191] on input "checkbox" at bounding box center [114, 190] width 0 height 5
click at [119, 206] on label at bounding box center [117, 208] width 7 height 7
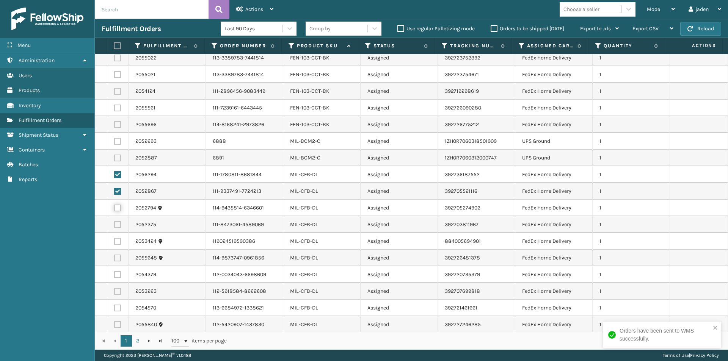
click at [114, 206] on input "checkbox" at bounding box center [114, 207] width 0 height 5
click at [118, 224] on label at bounding box center [117, 224] width 7 height 7
click at [114, 224] on input "checkbox" at bounding box center [114, 223] width 0 height 5
click at [118, 243] on label at bounding box center [117, 241] width 7 height 7
click at [114, 243] on input "checkbox" at bounding box center [114, 240] width 0 height 5
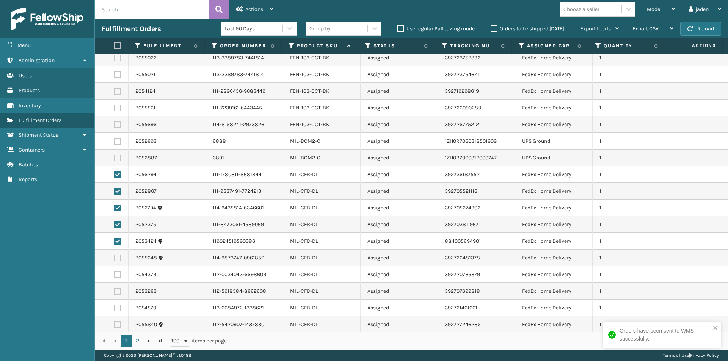
drag, startPoint x: 118, startPoint y: 254, endPoint x: 118, endPoint y: 261, distance: 7.2
click at [118, 255] on td at bounding box center [117, 258] width 21 height 17
drag, startPoint x: 119, startPoint y: 276, endPoint x: 117, endPoint y: 269, distance: 7.4
click at [119, 276] on label at bounding box center [117, 274] width 7 height 7
click at [114, 276] on input "checkbox" at bounding box center [114, 273] width 0 height 5
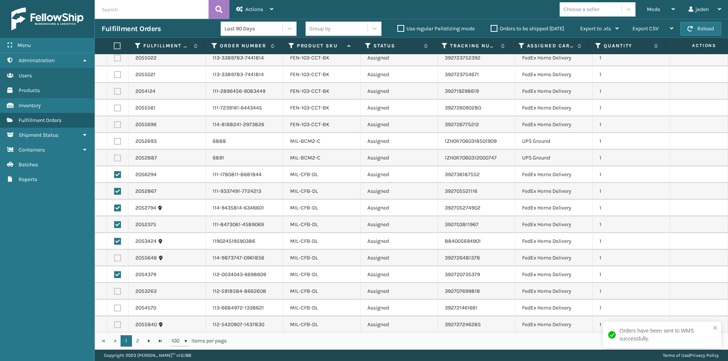
click at [116, 258] on label at bounding box center [117, 258] width 7 height 7
click at [114, 258] on input "checkbox" at bounding box center [114, 257] width 0 height 5
click at [118, 291] on label at bounding box center [117, 291] width 7 height 7
click at [114, 291] on input "checkbox" at bounding box center [114, 290] width 0 height 5
click at [118, 308] on label at bounding box center [117, 308] width 7 height 7
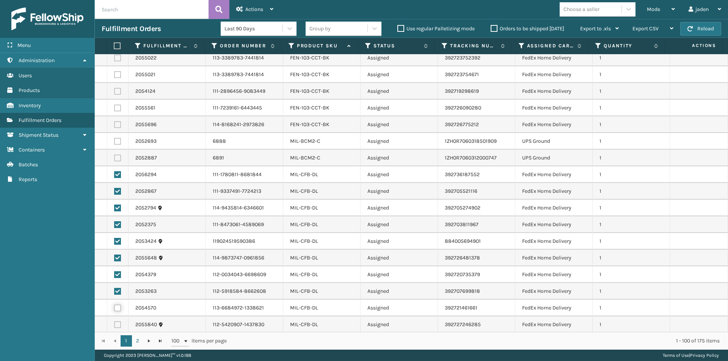
click at [114, 308] on input "checkbox" at bounding box center [114, 307] width 0 height 5
click at [116, 327] on label at bounding box center [117, 324] width 7 height 7
click at [114, 326] on input "checkbox" at bounding box center [114, 323] width 0 height 5
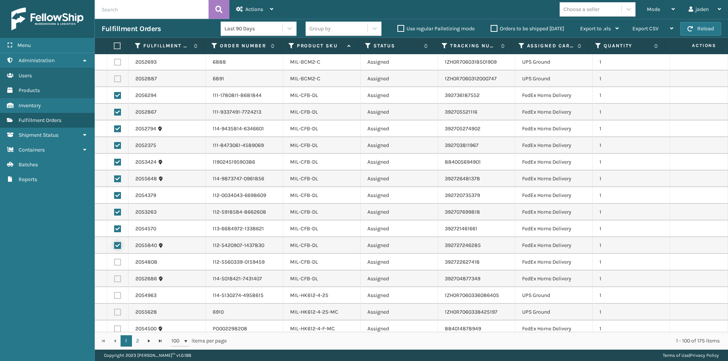
scroll to position [1390, 0]
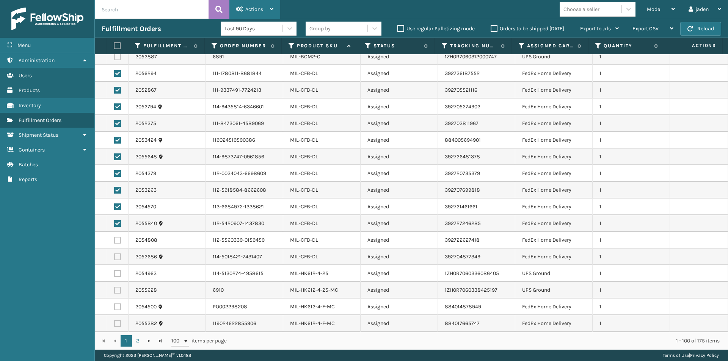
click at [246, 13] on div "Actions" at bounding box center [254, 9] width 37 height 19
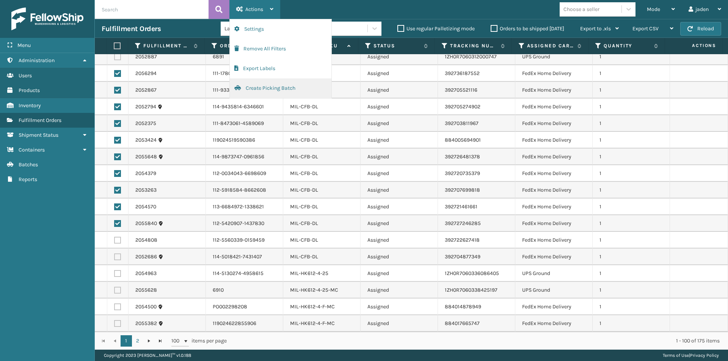
click at [260, 86] on button "Create Picking Batch" at bounding box center [281, 88] width 102 height 20
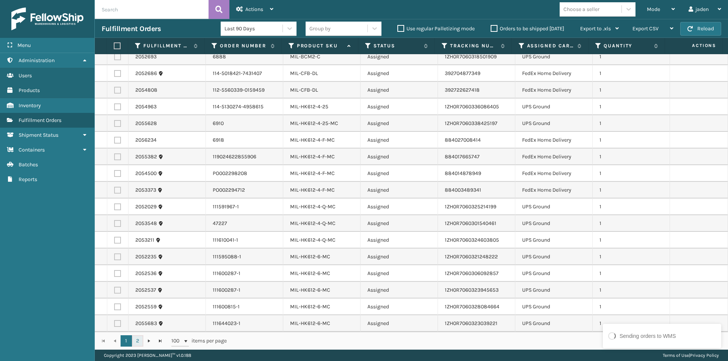
click at [136, 339] on link "2" at bounding box center [137, 340] width 11 height 11
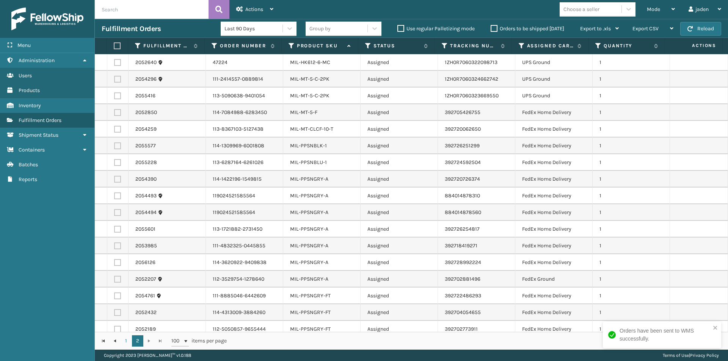
click at [117, 147] on label at bounding box center [117, 146] width 7 height 7
click at [114, 147] on input "checkbox" at bounding box center [114, 145] width 0 height 5
click at [117, 279] on label at bounding box center [117, 279] width 7 height 7
click at [114, 279] on input "checkbox" at bounding box center [114, 278] width 0 height 5
click at [116, 268] on td at bounding box center [117, 262] width 21 height 17
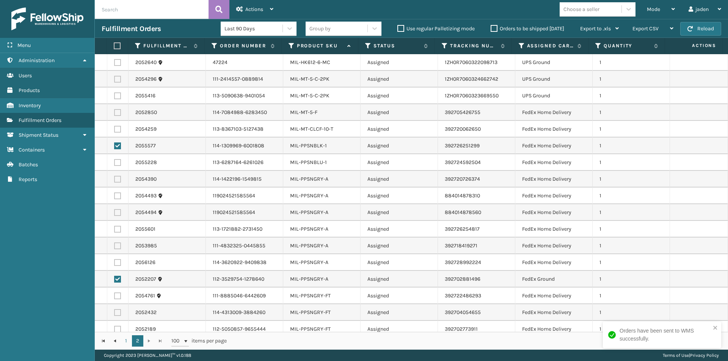
click at [117, 259] on td at bounding box center [117, 262] width 21 height 17
click at [116, 246] on label at bounding box center [117, 246] width 7 height 7
click at [114, 246] on input "checkbox" at bounding box center [114, 245] width 0 height 5
click at [117, 262] on label at bounding box center [117, 262] width 7 height 7
click at [114, 262] on input "checkbox" at bounding box center [114, 261] width 0 height 5
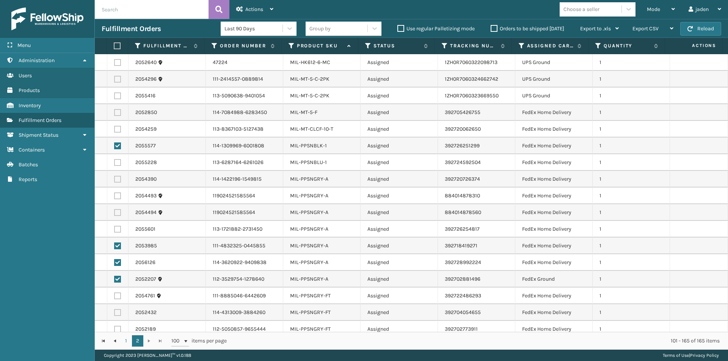
drag, startPoint x: 116, startPoint y: 163, endPoint x: 116, endPoint y: 178, distance: 14.8
click at [117, 163] on label at bounding box center [117, 162] width 7 height 7
click at [114, 163] on input "checkbox" at bounding box center [114, 161] width 0 height 5
click at [116, 180] on label at bounding box center [117, 179] width 7 height 7
click at [114, 180] on input "checkbox" at bounding box center [114, 178] width 0 height 5
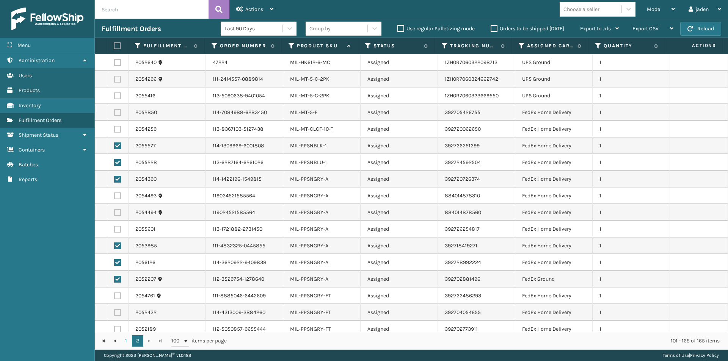
click at [115, 198] on label at bounding box center [117, 196] width 7 height 7
click at [114, 198] on input "checkbox" at bounding box center [114, 195] width 0 height 5
drag, startPoint x: 114, startPoint y: 214, endPoint x: 114, endPoint y: 222, distance: 8.0
click at [114, 214] on label at bounding box center [117, 212] width 7 height 7
click at [114, 214] on input "checkbox" at bounding box center [114, 211] width 0 height 5
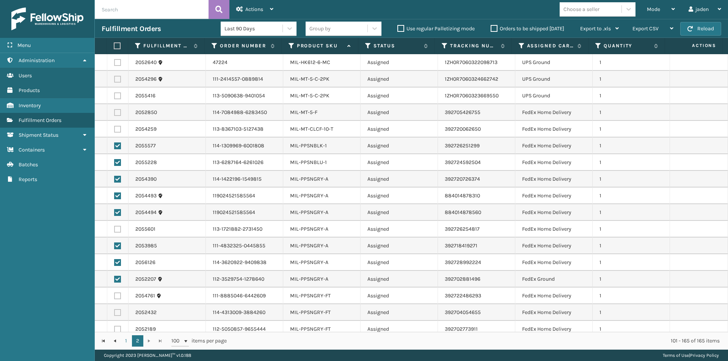
click at [117, 228] on label at bounding box center [117, 229] width 7 height 7
click at [114, 228] on input "checkbox" at bounding box center [114, 228] width 0 height 5
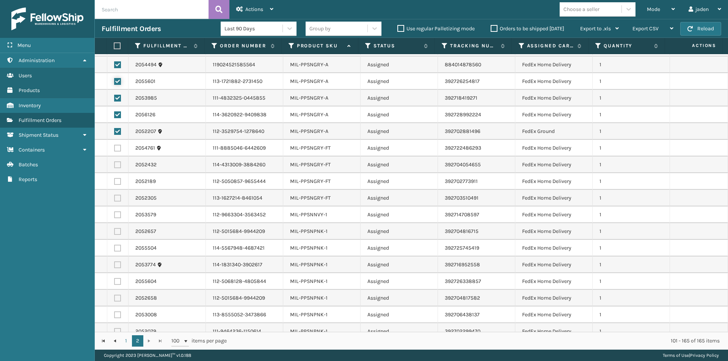
scroll to position [152, 0]
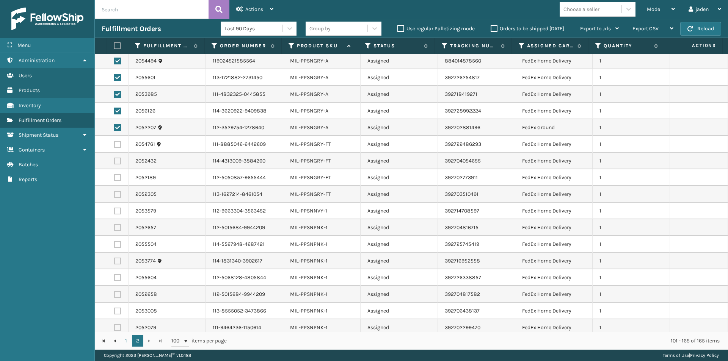
click at [119, 294] on label at bounding box center [117, 294] width 7 height 7
click at [114, 294] on input "checkbox" at bounding box center [114, 293] width 0 height 5
click at [118, 277] on label at bounding box center [117, 277] width 7 height 7
click at [114, 277] on input "checkbox" at bounding box center [114, 276] width 0 height 5
click at [118, 260] on label at bounding box center [117, 261] width 7 height 7
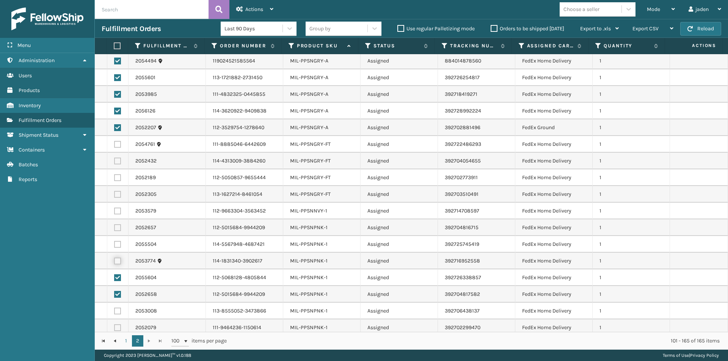
click at [114, 260] on input "checkbox" at bounding box center [114, 260] width 0 height 5
click at [117, 248] on td at bounding box center [117, 244] width 21 height 17
click at [115, 229] on label at bounding box center [117, 227] width 7 height 7
click at [114, 229] on input "checkbox" at bounding box center [114, 226] width 0 height 5
click at [116, 208] on label at bounding box center [117, 211] width 7 height 7
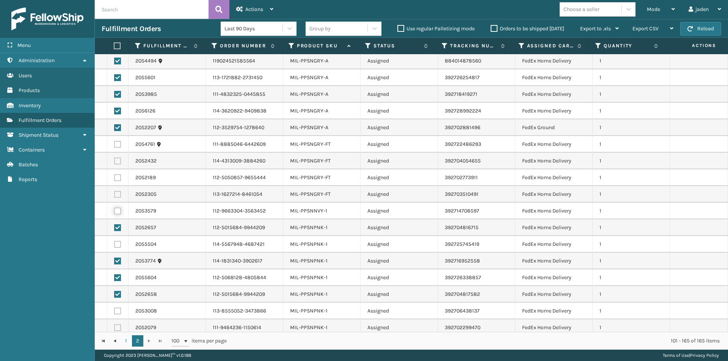
click at [114, 208] on input "checkbox" at bounding box center [114, 210] width 0 height 5
click at [118, 193] on label at bounding box center [117, 194] width 7 height 7
click at [114, 193] on input "checkbox" at bounding box center [114, 193] width 0 height 5
click at [118, 179] on label at bounding box center [117, 177] width 7 height 7
click at [114, 179] on input "checkbox" at bounding box center [114, 176] width 0 height 5
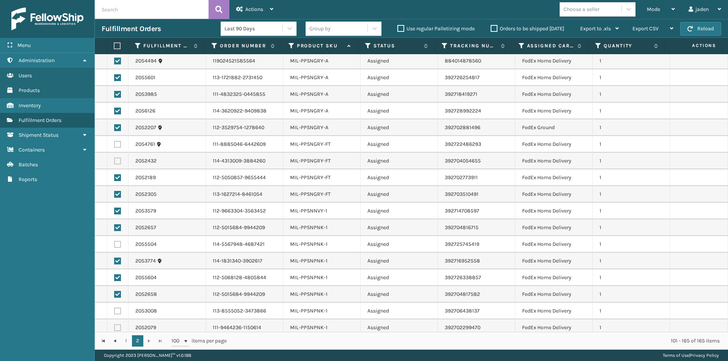
click at [118, 163] on label at bounding box center [117, 161] width 7 height 7
click at [114, 163] on input "checkbox" at bounding box center [114, 160] width 0 height 5
click at [116, 145] on label at bounding box center [117, 144] width 7 height 7
click at [114, 145] on input "checkbox" at bounding box center [114, 143] width 0 height 5
click at [117, 245] on label at bounding box center [117, 244] width 7 height 7
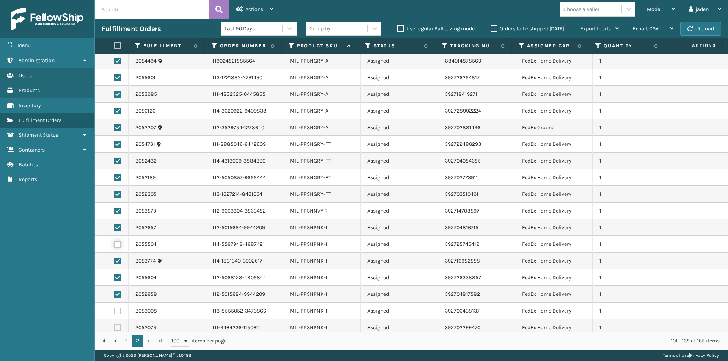
click at [114, 245] on input "checkbox" at bounding box center [114, 243] width 0 height 5
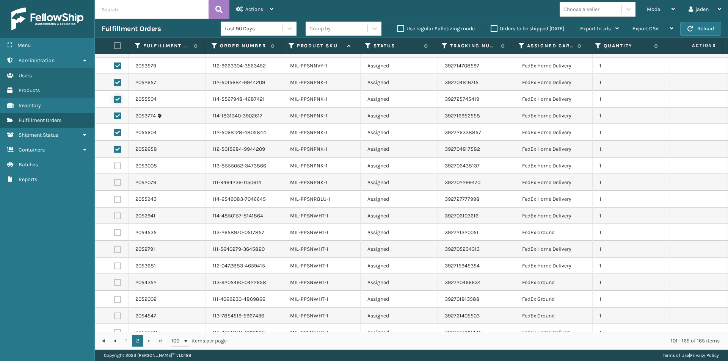
scroll to position [303, 0]
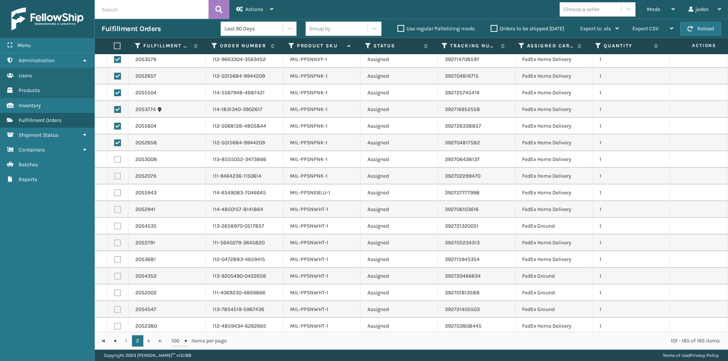
click at [120, 163] on label at bounding box center [117, 159] width 7 height 7
click at [114, 161] on input "checkbox" at bounding box center [114, 158] width 0 height 5
click at [117, 176] on label at bounding box center [117, 176] width 7 height 7
click at [114, 176] on input "checkbox" at bounding box center [114, 175] width 0 height 5
drag, startPoint x: 117, startPoint y: 193, endPoint x: 113, endPoint y: 206, distance: 13.9
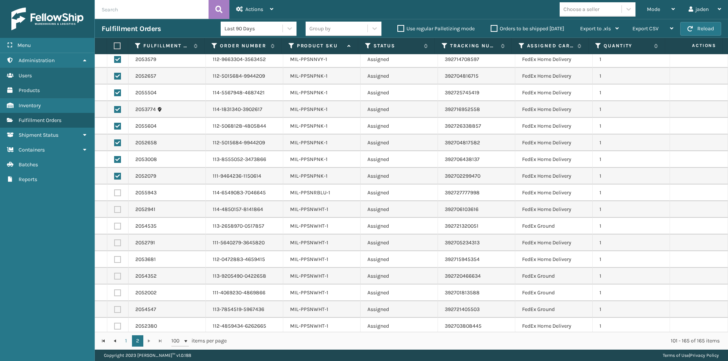
click at [117, 194] on label at bounding box center [117, 193] width 7 height 7
click at [114, 194] on input "checkbox" at bounding box center [114, 192] width 0 height 5
click at [118, 210] on label at bounding box center [117, 209] width 7 height 7
click at [114, 210] on input "checkbox" at bounding box center [114, 208] width 0 height 5
click at [116, 228] on label at bounding box center [117, 226] width 7 height 7
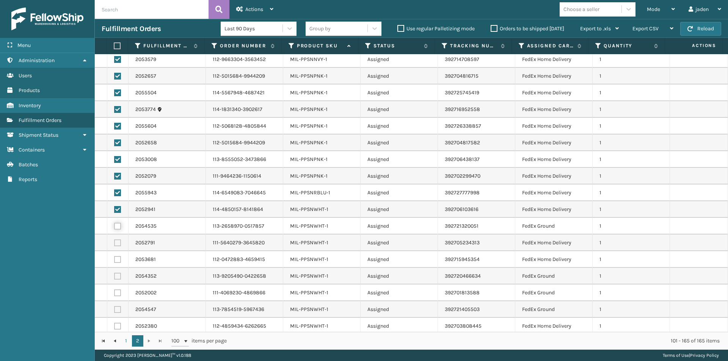
click at [114, 228] on input "checkbox" at bounding box center [114, 225] width 0 height 5
click at [118, 248] on td at bounding box center [117, 243] width 21 height 17
click at [118, 241] on label at bounding box center [117, 243] width 7 height 7
click at [114, 241] on input "checkbox" at bounding box center [114, 242] width 0 height 5
click at [117, 259] on label at bounding box center [117, 259] width 7 height 7
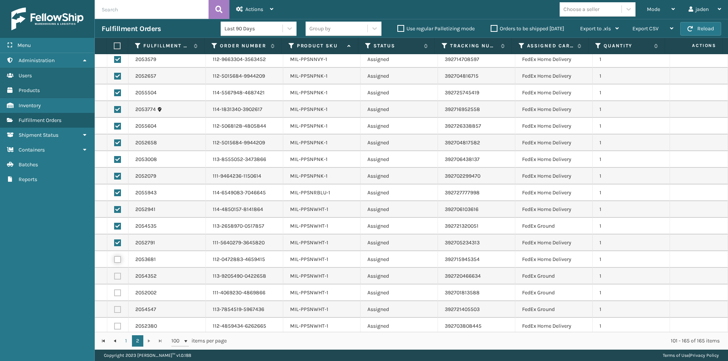
click at [114, 259] on input "checkbox" at bounding box center [114, 258] width 0 height 5
click at [118, 273] on label at bounding box center [117, 276] width 7 height 7
click at [114, 273] on input "checkbox" at bounding box center [114, 275] width 0 height 5
click at [116, 294] on label at bounding box center [117, 293] width 7 height 7
click at [114, 294] on input "checkbox" at bounding box center [114, 292] width 0 height 5
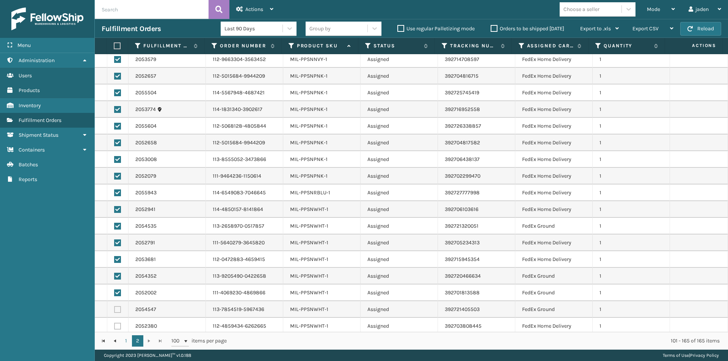
click at [118, 306] on td at bounding box center [117, 309] width 21 height 17
click at [115, 326] on label at bounding box center [117, 326] width 7 height 7
click at [114, 326] on input "checkbox" at bounding box center [114, 325] width 0 height 5
click at [115, 301] on td at bounding box center [117, 309] width 21 height 17
click at [115, 309] on label at bounding box center [117, 309] width 7 height 7
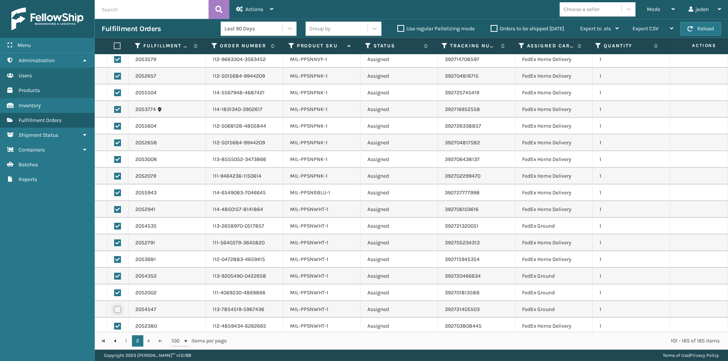
click at [114, 309] on input "checkbox" at bounding box center [114, 308] width 0 height 5
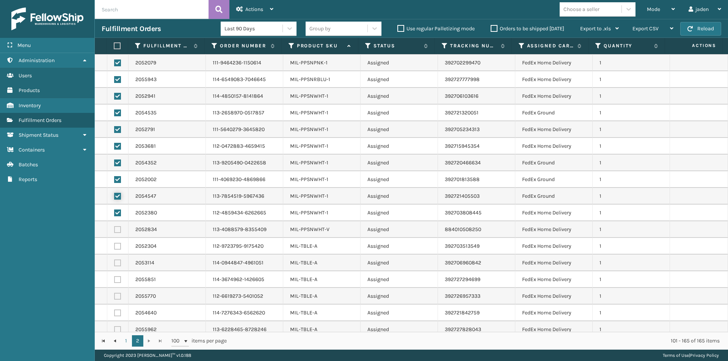
scroll to position [417, 0]
click at [119, 229] on label at bounding box center [117, 229] width 7 height 7
click at [114, 229] on input "checkbox" at bounding box center [114, 228] width 0 height 5
click at [259, 8] on span "Actions" at bounding box center [254, 9] width 18 height 6
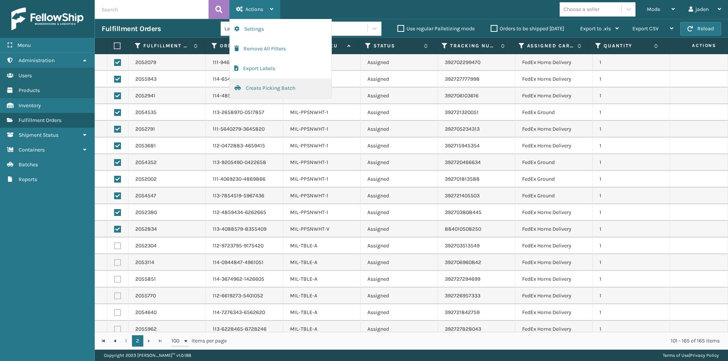
click at [265, 91] on button "Create Picking Batch" at bounding box center [281, 88] width 102 height 20
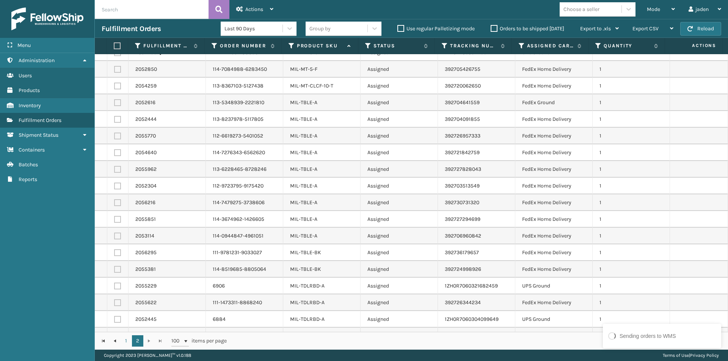
scroll to position [0, 0]
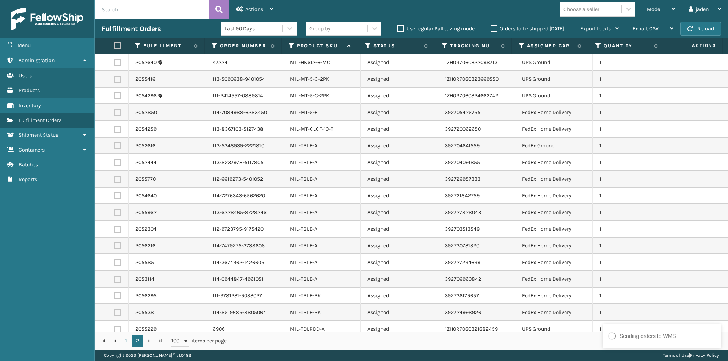
drag, startPoint x: 116, startPoint y: 61, endPoint x: 116, endPoint y: 73, distance: 11.8
click at [117, 62] on label at bounding box center [117, 62] width 7 height 7
click at [114, 62] on input "checkbox" at bounding box center [114, 61] width 0 height 5
click at [115, 83] on td at bounding box center [117, 79] width 21 height 17
click at [118, 94] on label at bounding box center [117, 95] width 7 height 7
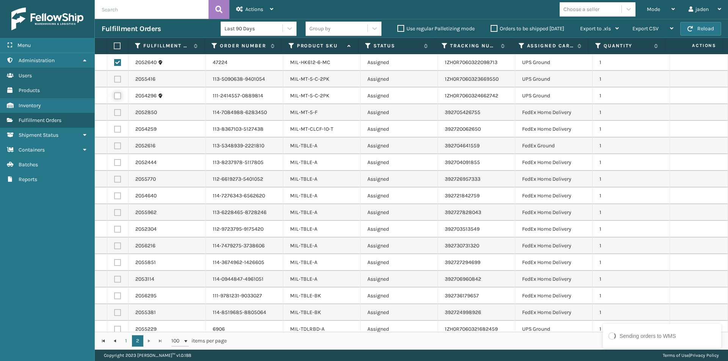
click at [114, 94] on input "checkbox" at bounding box center [114, 94] width 0 height 5
click at [116, 77] on label at bounding box center [117, 79] width 7 height 7
click at [114, 77] on input "checkbox" at bounding box center [114, 78] width 0 height 5
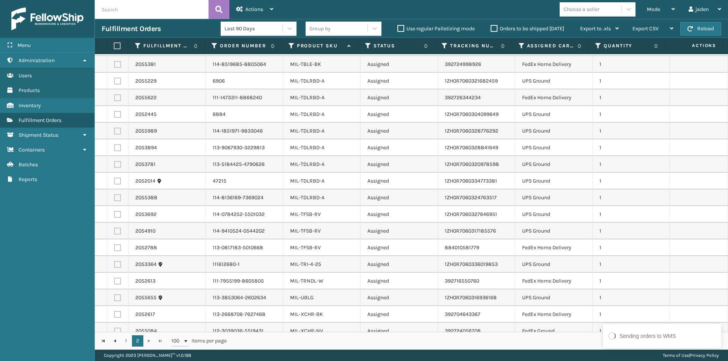
scroll to position [176, 0]
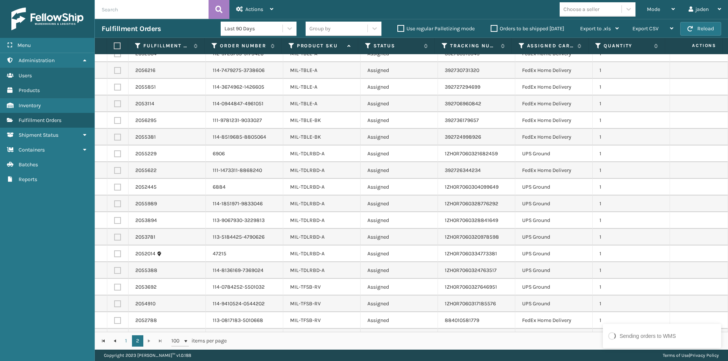
click at [115, 155] on label at bounding box center [117, 153] width 7 height 7
click at [114, 155] on input "checkbox" at bounding box center [114, 152] width 0 height 5
click at [119, 188] on label at bounding box center [117, 187] width 7 height 7
click at [114, 188] on input "checkbox" at bounding box center [114, 186] width 0 height 5
click at [116, 202] on label at bounding box center [117, 204] width 7 height 7
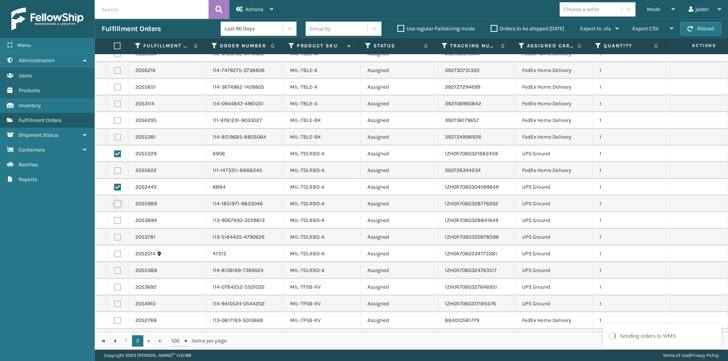
click at [114, 202] on input "checkbox" at bounding box center [114, 203] width 0 height 5
click at [116, 222] on label at bounding box center [117, 220] width 7 height 7
click at [114, 222] on input "checkbox" at bounding box center [114, 219] width 0 height 5
click at [117, 242] on td at bounding box center [117, 237] width 21 height 17
click at [116, 306] on label at bounding box center [117, 304] width 7 height 7
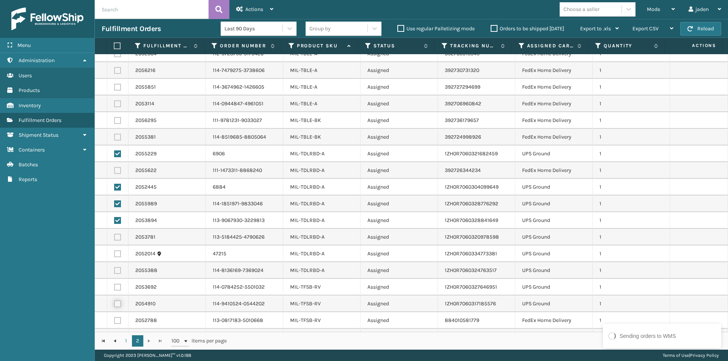
click at [114, 306] on input "checkbox" at bounding box center [114, 303] width 0 height 5
click at [117, 285] on label at bounding box center [117, 287] width 7 height 7
click at [114, 285] on input "checkbox" at bounding box center [114, 286] width 0 height 5
click at [117, 271] on label at bounding box center [117, 270] width 7 height 7
click at [114, 271] on input "checkbox" at bounding box center [114, 269] width 0 height 5
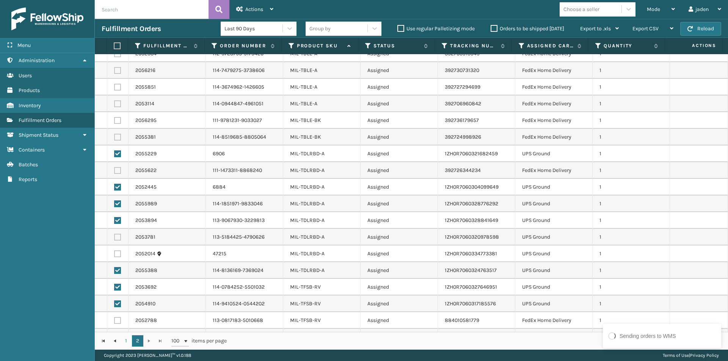
click at [116, 256] on label at bounding box center [117, 254] width 7 height 7
click at [114, 256] on input "checkbox" at bounding box center [114, 253] width 0 height 5
click at [116, 238] on label at bounding box center [117, 237] width 7 height 7
click at [114, 238] on input "checkbox" at bounding box center [114, 236] width 0 height 5
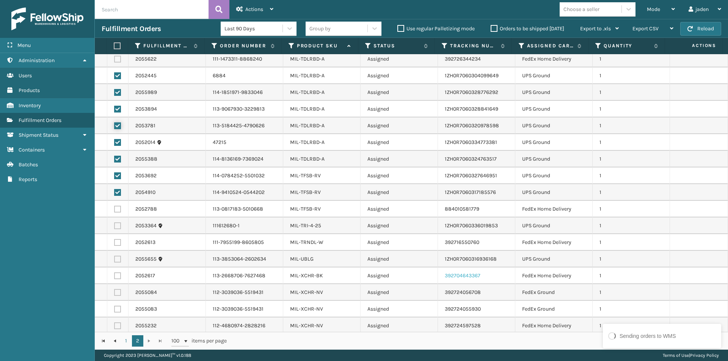
scroll to position [289, 0]
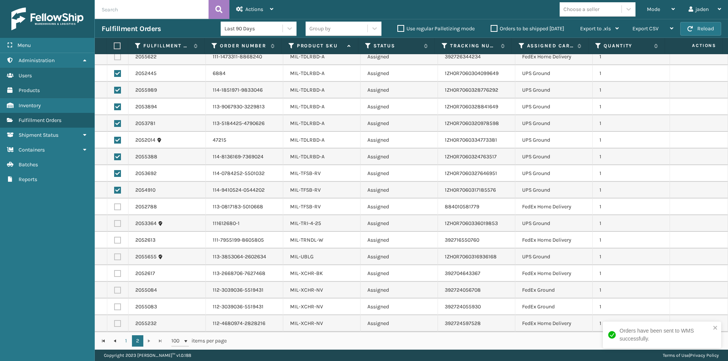
click at [116, 224] on label at bounding box center [117, 223] width 7 height 7
click at [114, 224] on input "checkbox" at bounding box center [114, 222] width 0 height 5
click at [117, 254] on label at bounding box center [117, 257] width 7 height 7
click at [114, 254] on input "checkbox" at bounding box center [114, 256] width 0 height 5
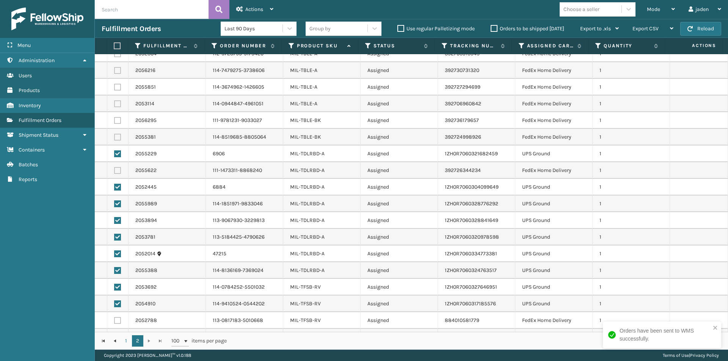
scroll to position [0, 0]
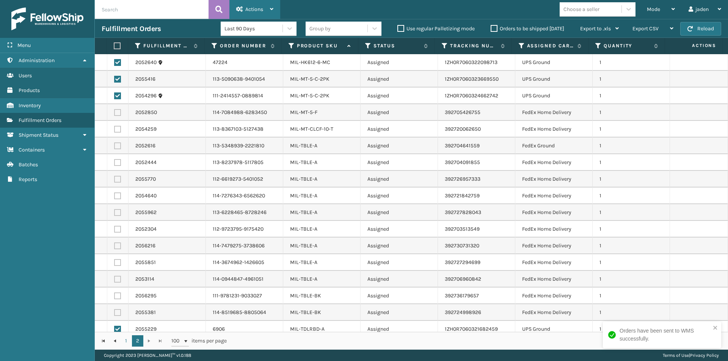
click at [243, 5] on div "Actions" at bounding box center [254, 9] width 37 height 19
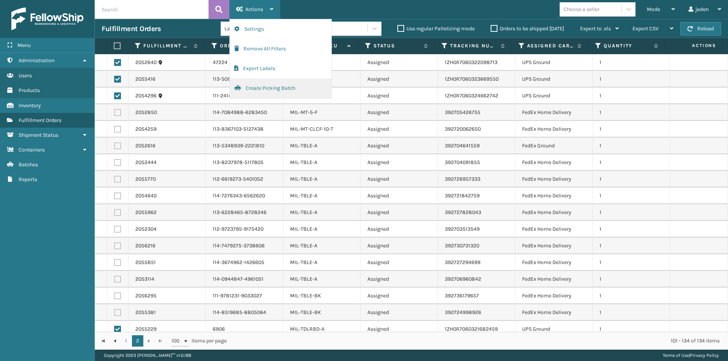
click at [251, 90] on button "Create Picking Batch" at bounding box center [281, 88] width 102 height 20
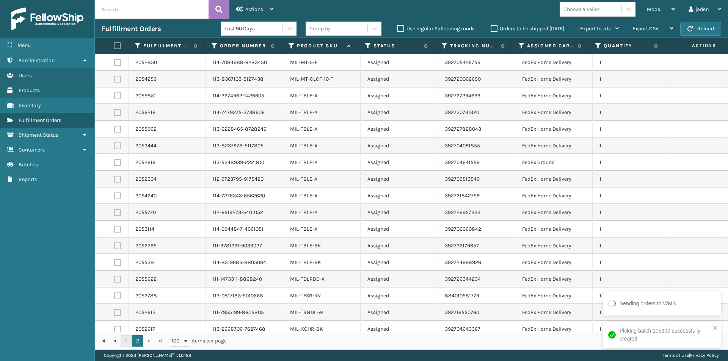
click at [129, 340] on link "1" at bounding box center [126, 340] width 11 height 11
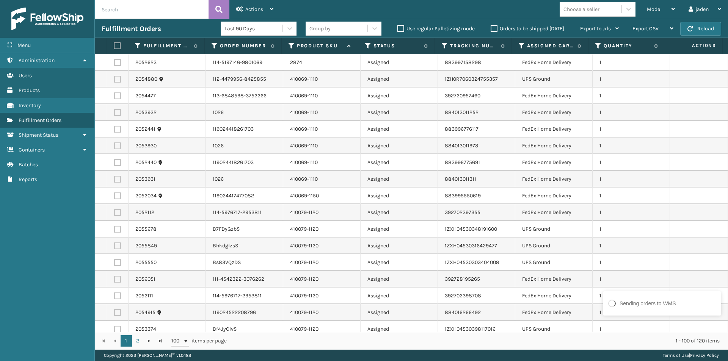
click at [118, 78] on label at bounding box center [117, 79] width 7 height 7
click at [114, 78] on input "checkbox" at bounding box center [114, 78] width 0 height 5
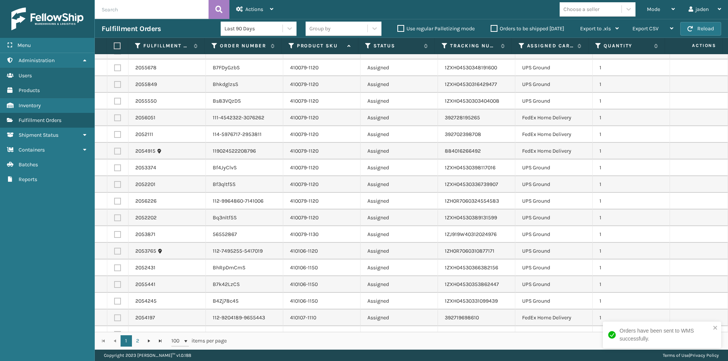
scroll to position [190, 0]
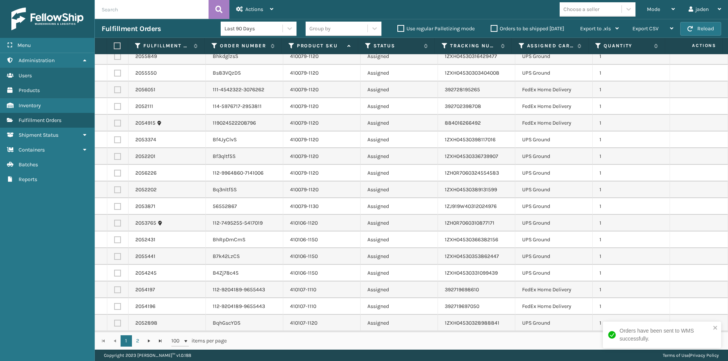
click at [114, 206] on label at bounding box center [117, 206] width 7 height 7
click at [114, 206] on input "checkbox" at bounding box center [114, 205] width 0 height 5
click at [116, 223] on label at bounding box center [117, 223] width 7 height 7
click at [114, 223] on input "checkbox" at bounding box center [114, 222] width 0 height 5
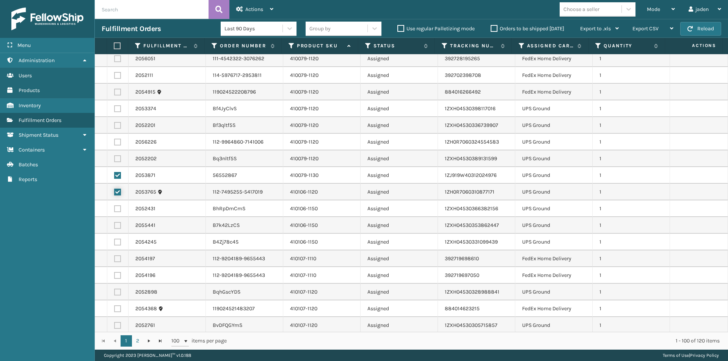
scroll to position [227, 0]
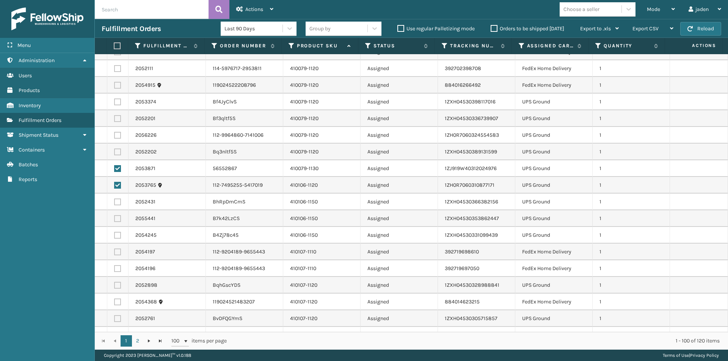
click at [118, 238] on label at bounding box center [117, 235] width 7 height 7
click at [114, 237] on input "checkbox" at bounding box center [114, 234] width 0 height 5
click at [116, 219] on label at bounding box center [117, 218] width 7 height 7
click at [114, 219] on input "checkbox" at bounding box center [114, 217] width 0 height 5
click at [119, 203] on label at bounding box center [117, 202] width 7 height 7
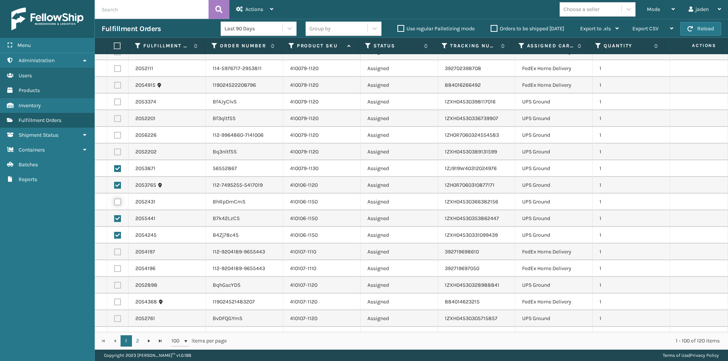
click at [114, 203] on input "checkbox" at bounding box center [114, 201] width 0 height 5
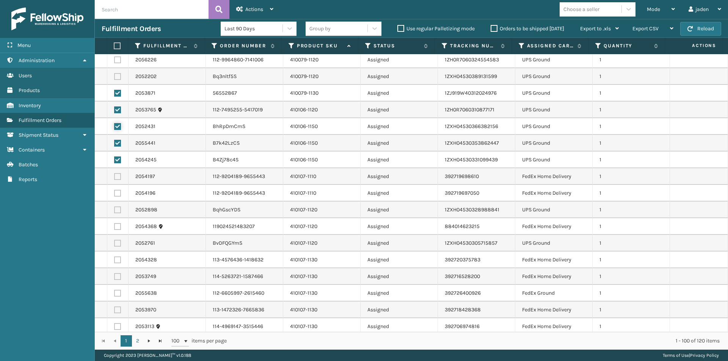
scroll to position [303, 0]
click at [115, 209] on label at bounding box center [117, 209] width 7 height 7
click at [114, 209] on input "checkbox" at bounding box center [114, 208] width 0 height 5
click at [119, 240] on label at bounding box center [117, 243] width 7 height 7
click at [114, 240] on input "checkbox" at bounding box center [114, 242] width 0 height 5
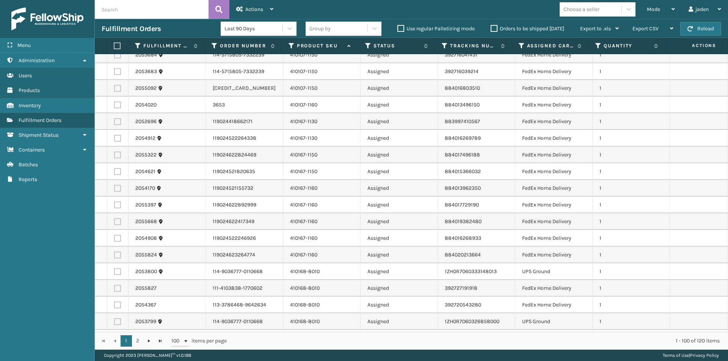
scroll to position [872, 0]
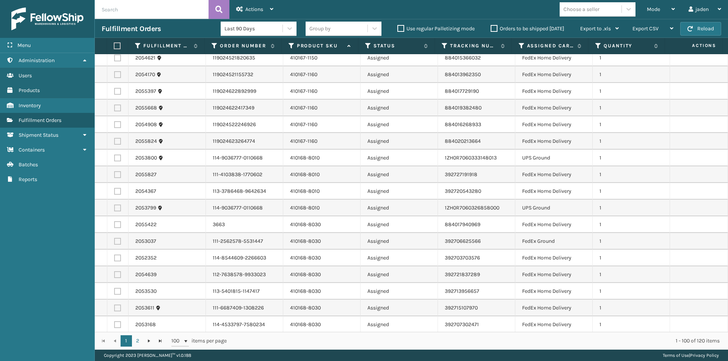
click at [116, 159] on label at bounding box center [117, 158] width 7 height 7
click at [114, 159] on input "checkbox" at bounding box center [114, 157] width 0 height 5
click at [116, 209] on label at bounding box center [117, 208] width 7 height 7
click at [114, 209] on input "checkbox" at bounding box center [114, 207] width 0 height 5
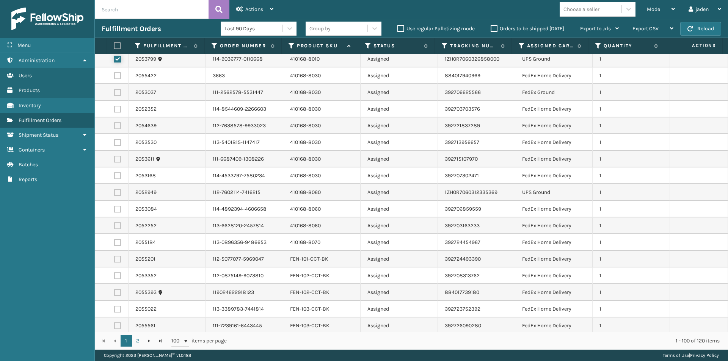
scroll to position [1061, 0]
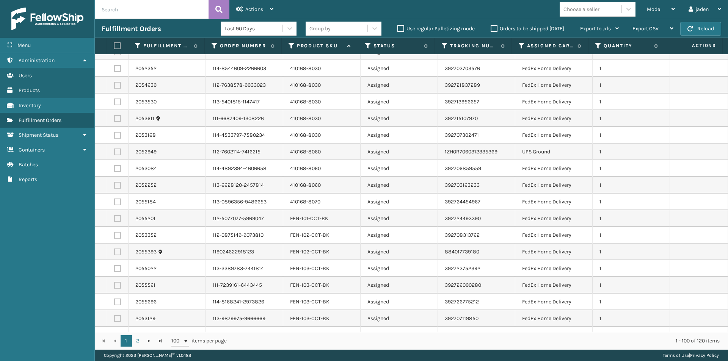
click at [117, 151] on label at bounding box center [117, 152] width 7 height 7
click at [114, 151] on input "checkbox" at bounding box center [114, 151] width 0 height 5
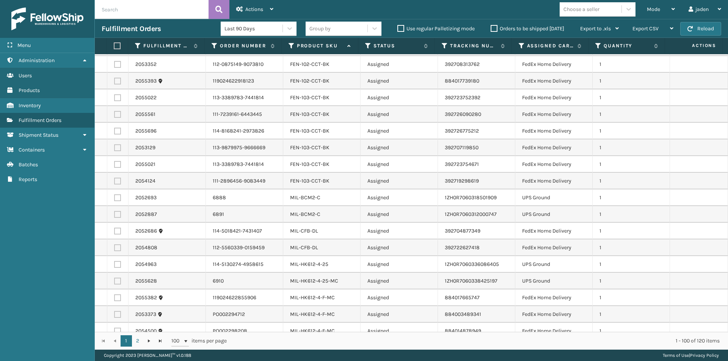
scroll to position [1251, 0]
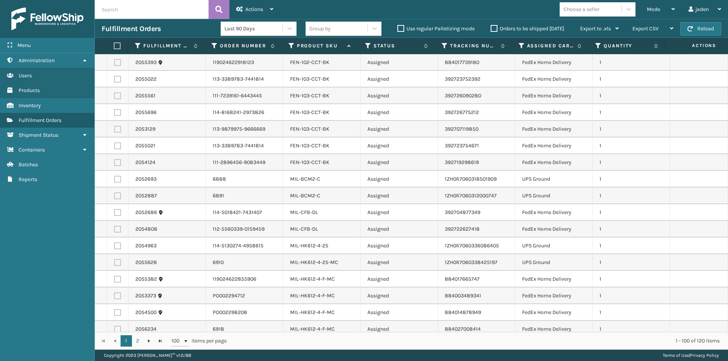
click at [118, 181] on label at bounding box center [117, 179] width 7 height 7
click at [114, 181] on input "checkbox" at bounding box center [114, 178] width 0 height 5
click at [117, 196] on label at bounding box center [117, 196] width 7 height 7
click at [114, 196] on input "checkbox" at bounding box center [114, 195] width 0 height 5
click at [117, 247] on label at bounding box center [117, 246] width 7 height 7
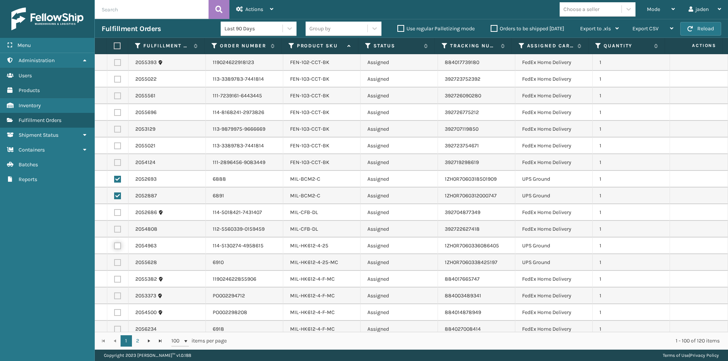
click at [114, 247] on input "checkbox" at bounding box center [114, 245] width 0 height 5
click at [116, 265] on label at bounding box center [117, 262] width 7 height 7
click at [114, 264] on input "checkbox" at bounding box center [114, 261] width 0 height 5
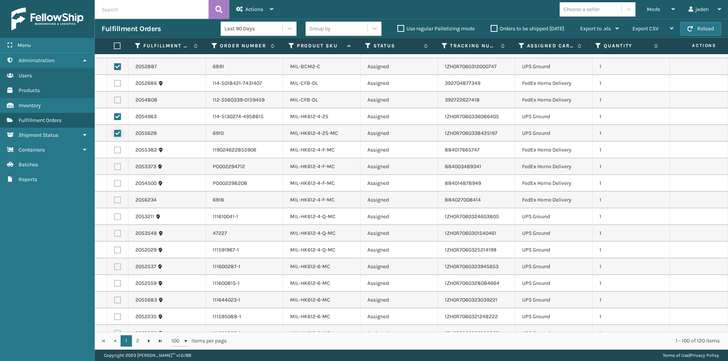
scroll to position [1390, 0]
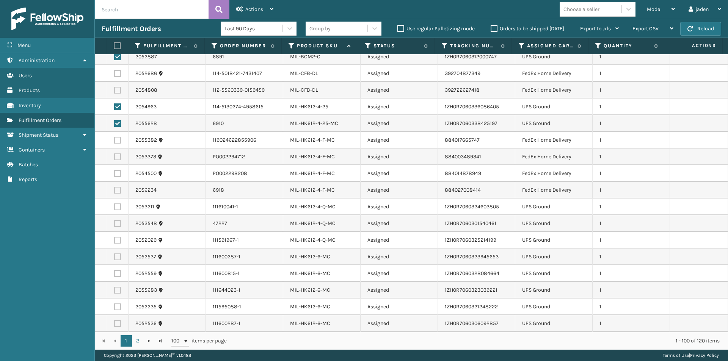
click at [120, 208] on label at bounding box center [117, 207] width 7 height 7
click at [114, 208] on input "checkbox" at bounding box center [114, 206] width 0 height 5
click at [116, 225] on label at bounding box center [117, 223] width 7 height 7
click at [114, 225] on input "checkbox" at bounding box center [114, 222] width 0 height 5
click at [113, 240] on td at bounding box center [117, 240] width 21 height 17
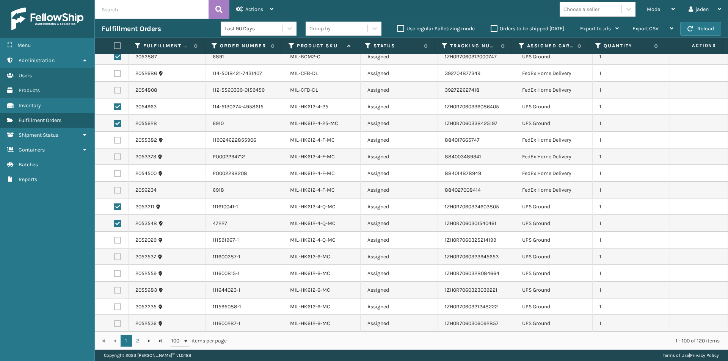
click at [116, 324] on label at bounding box center [117, 323] width 7 height 7
click at [114, 324] on input "checkbox" at bounding box center [114, 322] width 0 height 5
click at [117, 306] on label at bounding box center [117, 307] width 7 height 7
click at [114, 306] on input "checkbox" at bounding box center [114, 306] width 0 height 5
click at [116, 288] on label at bounding box center [117, 290] width 7 height 7
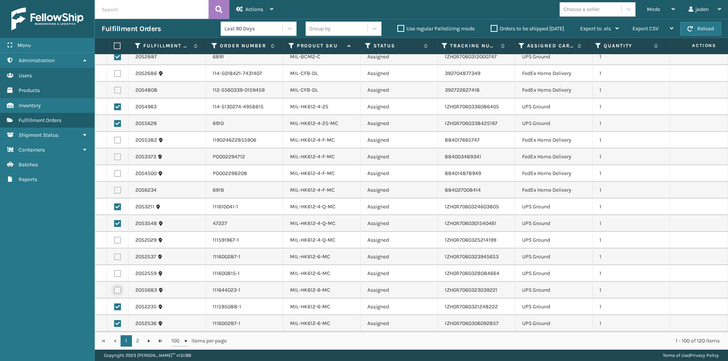
click at [114, 288] on input "checkbox" at bounding box center [114, 289] width 0 height 5
click at [116, 272] on label at bounding box center [117, 273] width 7 height 7
click at [114, 272] on input "checkbox" at bounding box center [114, 272] width 0 height 5
click at [117, 259] on label at bounding box center [117, 257] width 7 height 7
click at [114, 259] on input "checkbox" at bounding box center [114, 256] width 0 height 5
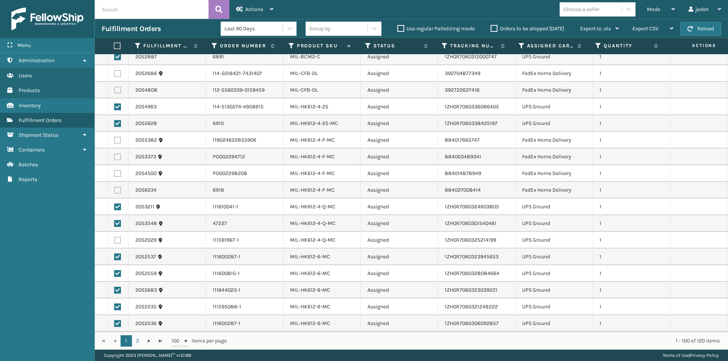
click at [117, 243] on label at bounding box center [117, 240] width 7 height 7
click at [114, 242] on input "checkbox" at bounding box center [114, 239] width 0 height 5
click at [254, 7] on span "Actions" at bounding box center [254, 9] width 18 height 6
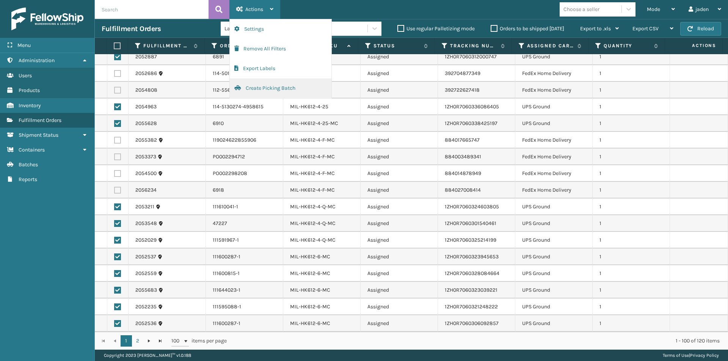
click at [270, 88] on button "Create Picking Batch" at bounding box center [281, 88] width 102 height 20
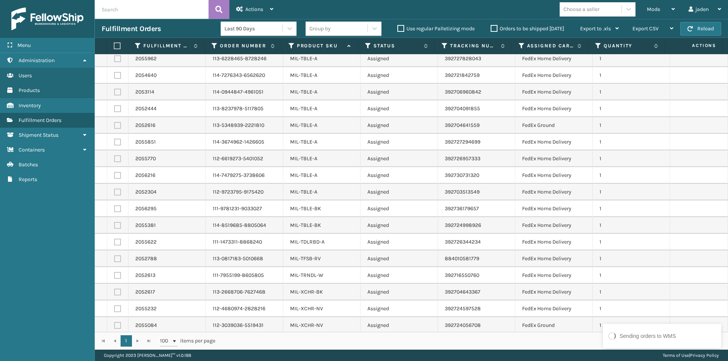
scroll to position [1340, 0]
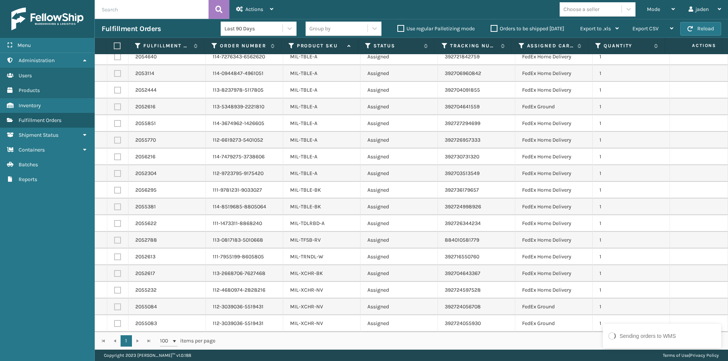
click at [113, 46] on th at bounding box center [117, 46] width 21 height 16
click at [117, 46] on label at bounding box center [116, 45] width 5 height 7
click at [114, 46] on input "checkbox" at bounding box center [114, 46] width 0 height 5
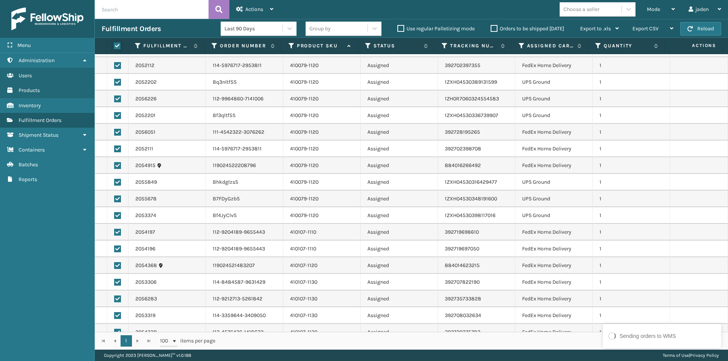
scroll to position [127, 0]
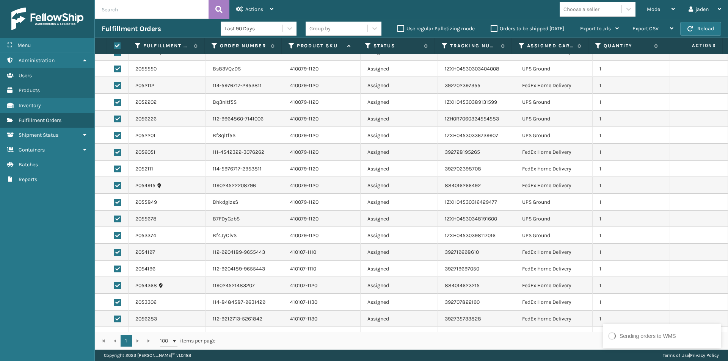
click at [118, 202] on label at bounding box center [117, 202] width 7 height 7
click at [114, 202] on input "checkbox" at bounding box center [114, 201] width 0 height 5
click at [118, 217] on label at bounding box center [117, 219] width 7 height 7
click at [114, 217] on input "checkbox" at bounding box center [114, 218] width 0 height 5
click at [118, 234] on label at bounding box center [117, 235] width 7 height 7
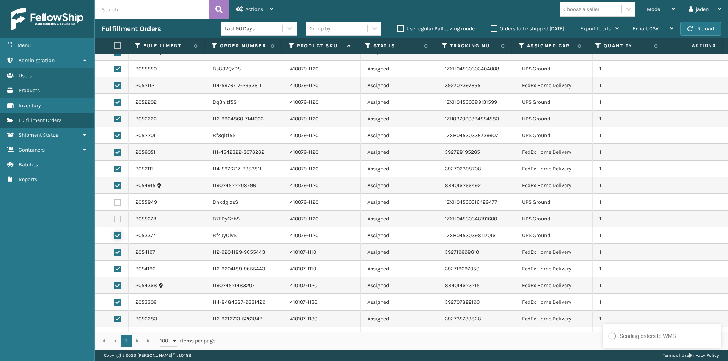
click at [114, 234] on input "checkbox" at bounding box center [114, 234] width 0 height 5
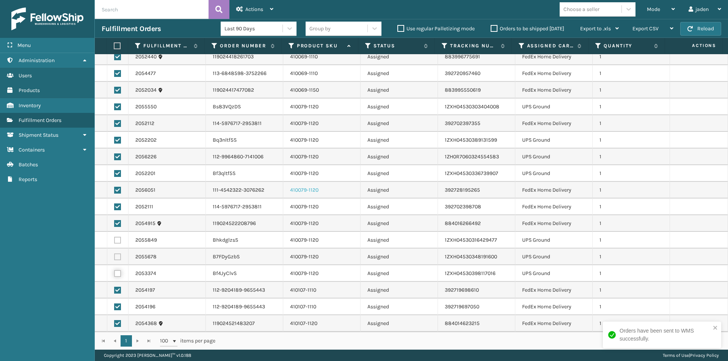
scroll to position [51, 0]
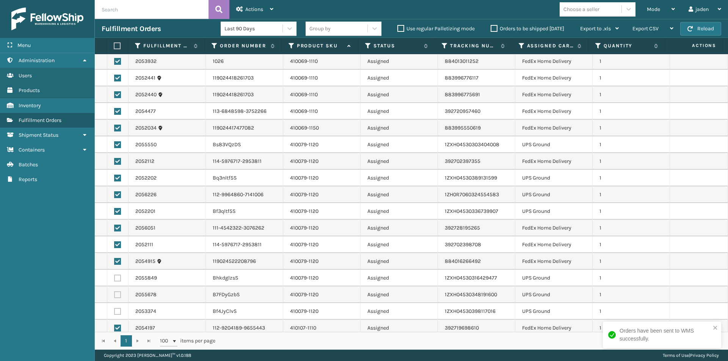
click at [116, 143] on label at bounding box center [117, 144] width 7 height 7
click at [114, 143] on input "checkbox" at bounding box center [114, 143] width 0 height 5
drag, startPoint x: 115, startPoint y: 179, endPoint x: 118, endPoint y: 189, distance: 10.0
click at [115, 179] on label at bounding box center [117, 178] width 7 height 7
click at [114, 179] on input "checkbox" at bounding box center [114, 177] width 0 height 5
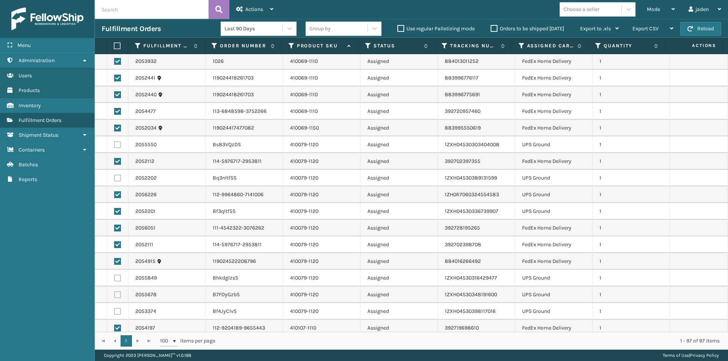
drag, startPoint x: 118, startPoint y: 192, endPoint x: 119, endPoint y: 202, distance: 9.9
click at [119, 194] on label at bounding box center [117, 194] width 7 height 7
click at [114, 194] on input "checkbox" at bounding box center [114, 193] width 0 height 5
click at [118, 208] on td at bounding box center [117, 211] width 21 height 17
click at [117, 213] on label at bounding box center [117, 211] width 7 height 7
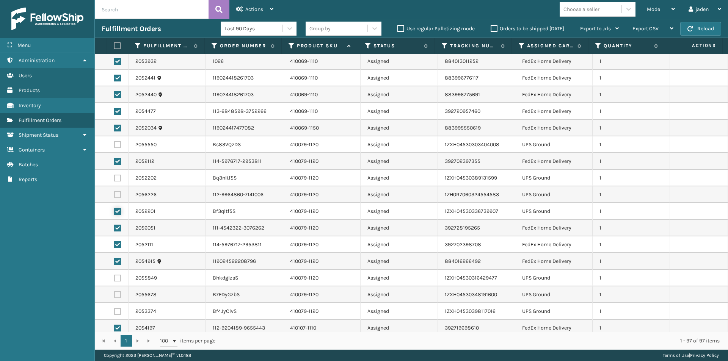
click at [114, 213] on input "checkbox" at bounding box center [114, 210] width 0 height 5
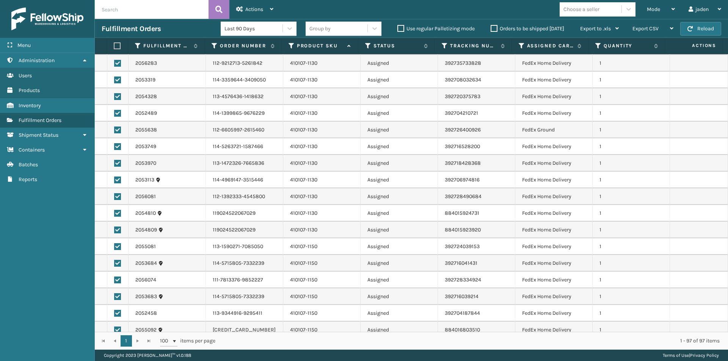
scroll to position [417, 0]
click at [258, 7] on span "Actions" at bounding box center [254, 9] width 18 height 6
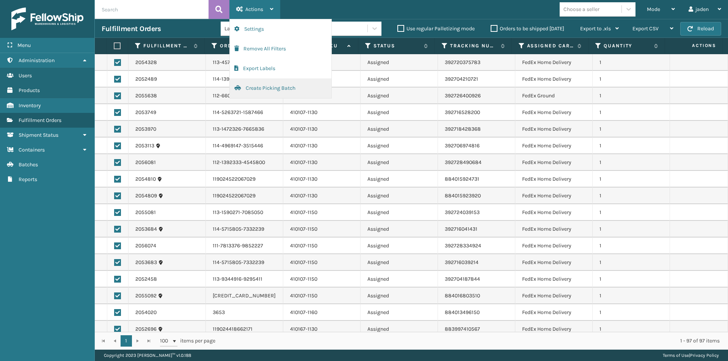
click at [261, 92] on button "Create Picking Batch" at bounding box center [281, 88] width 102 height 20
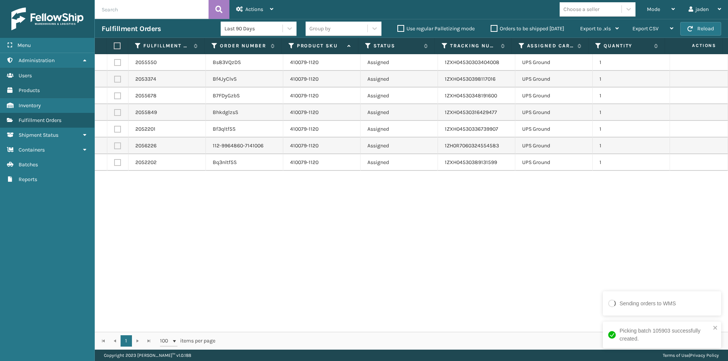
drag, startPoint x: 505, startPoint y: 223, endPoint x: 249, endPoint y: 223, distance: 255.9
click at [249, 223] on div "2055550 Bs83VQzDS 410079-1120 Assigned 1ZXH04530303404008 UPS Ground 1 2053374 …" at bounding box center [411, 193] width 633 height 278
click at [702, 27] on button "Reload" at bounding box center [700, 29] width 41 height 14
click at [653, 8] on span "Mode" at bounding box center [653, 9] width 13 height 6
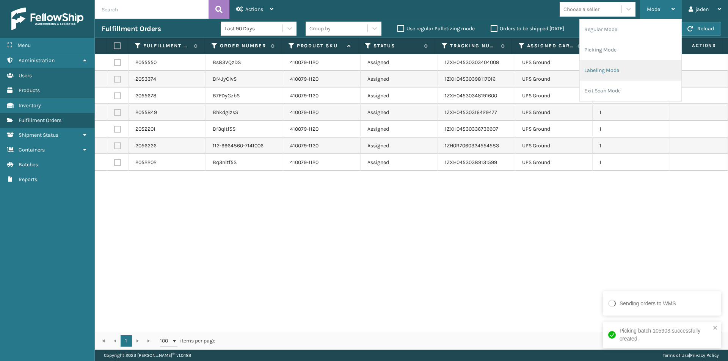
click at [625, 73] on li "Labeling Mode" at bounding box center [631, 70] width 102 height 20
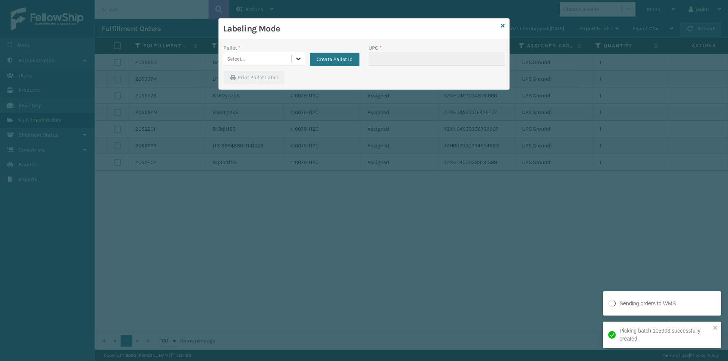
click at [304, 58] on div at bounding box center [299, 59] width 14 height 14
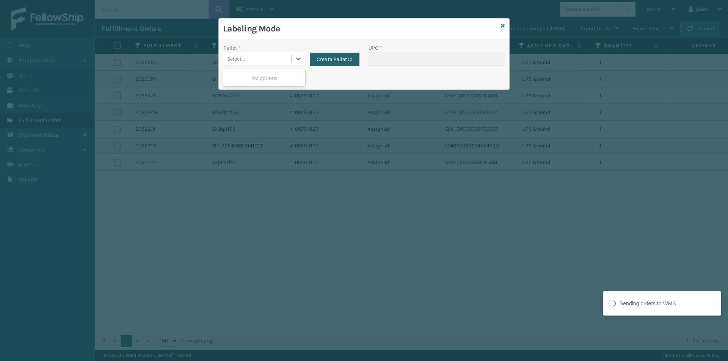
click at [328, 62] on button "Create Pallet Id" at bounding box center [335, 60] width 50 height 14
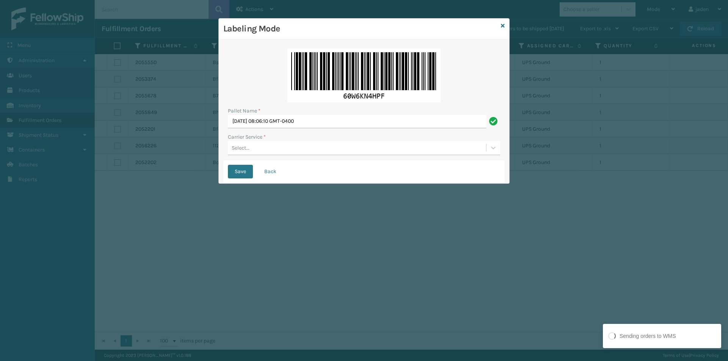
drag, startPoint x: 290, startPoint y: 147, endPoint x: 277, endPoint y: 157, distance: 16.8
click at [290, 147] on div "Select..." at bounding box center [357, 148] width 258 height 13
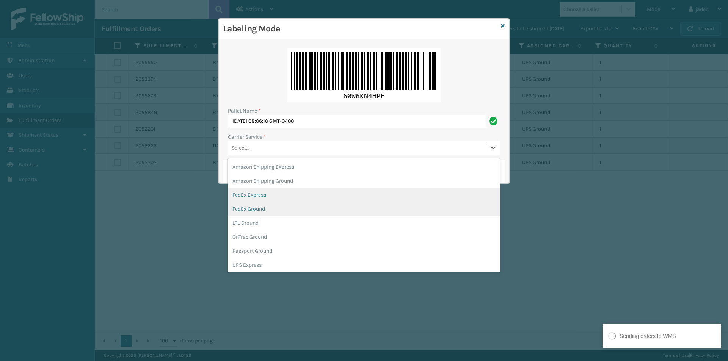
click at [256, 207] on div "FedEx Ground" at bounding box center [364, 209] width 272 height 14
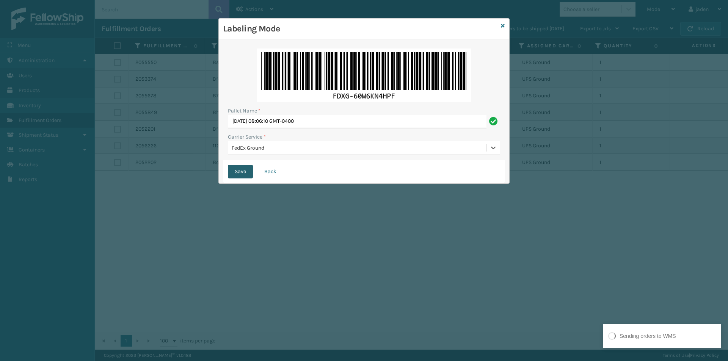
click at [231, 168] on button "Save" at bounding box center [240, 172] width 25 height 14
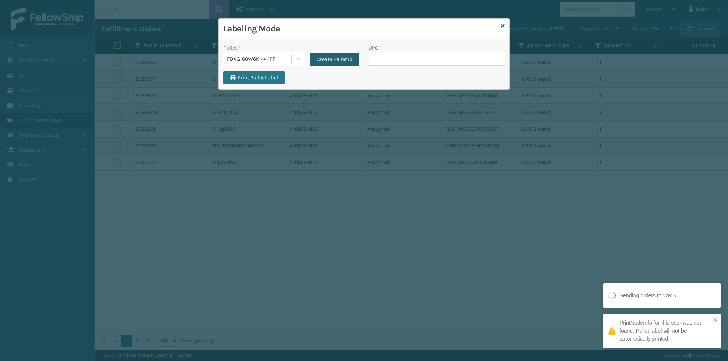
click at [332, 60] on button "Create Pallet Id" at bounding box center [335, 60] width 50 height 14
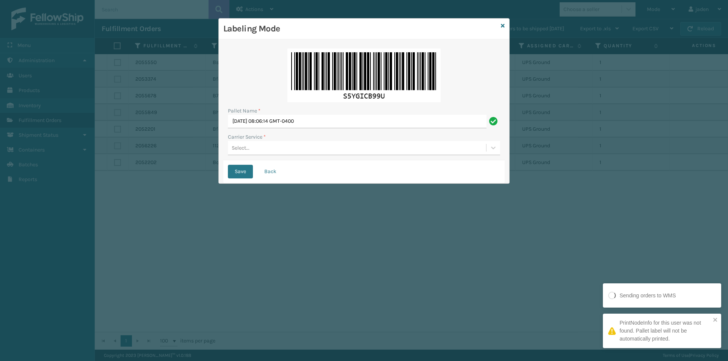
click at [312, 147] on div "Select..." at bounding box center [357, 148] width 258 height 13
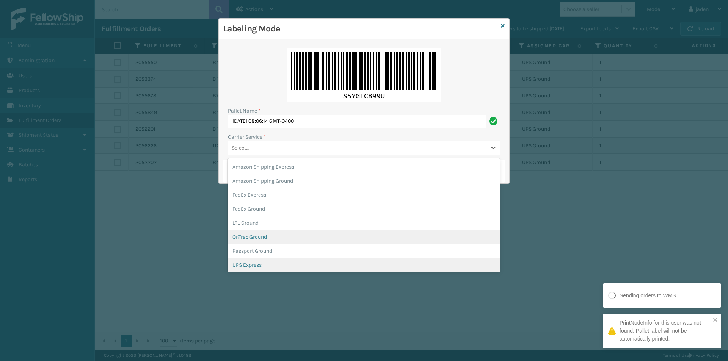
scroll to position [44, 0]
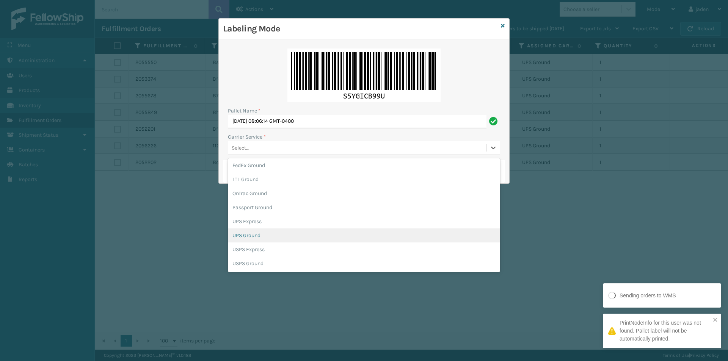
click at [248, 237] on div "UPS Ground" at bounding box center [364, 236] width 272 height 14
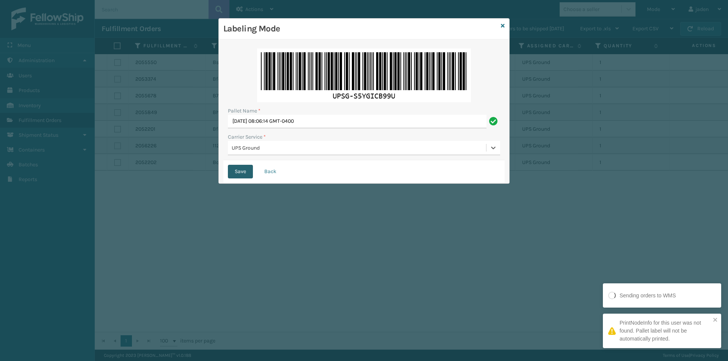
click at [241, 176] on button "Save" at bounding box center [240, 172] width 25 height 14
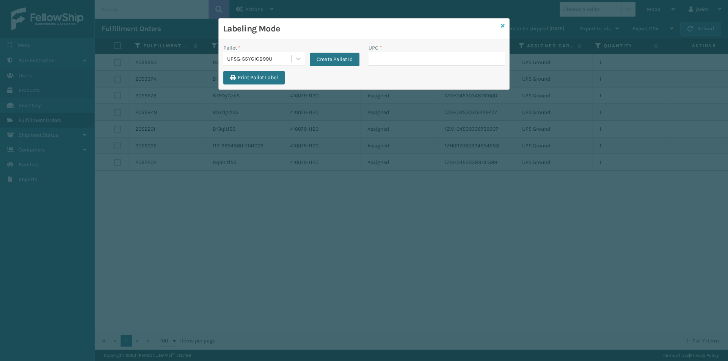
click at [504, 25] on icon at bounding box center [503, 25] width 4 height 5
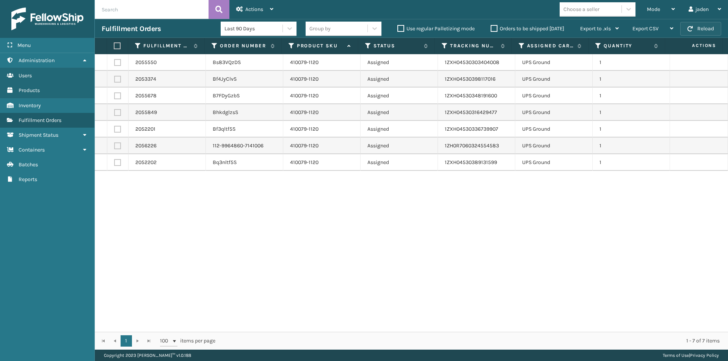
click at [699, 22] on button "Reload" at bounding box center [700, 29] width 41 height 14
